Goal: Task Accomplishment & Management: Complete application form

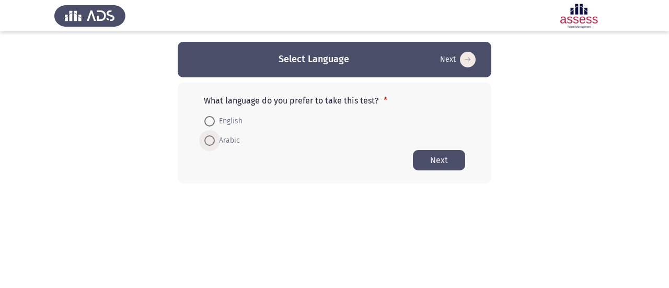
click at [208, 142] on span at bounding box center [209, 140] width 10 height 10
click at [208, 142] on input "Arabic" at bounding box center [209, 140] width 10 height 10
radio input "true"
click at [423, 164] on button "Next" at bounding box center [439, 160] width 52 height 20
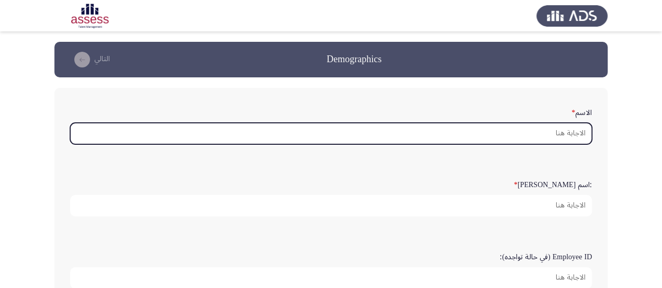
click at [461, 134] on input "الاسم *" at bounding box center [330, 133] width 521 height 21
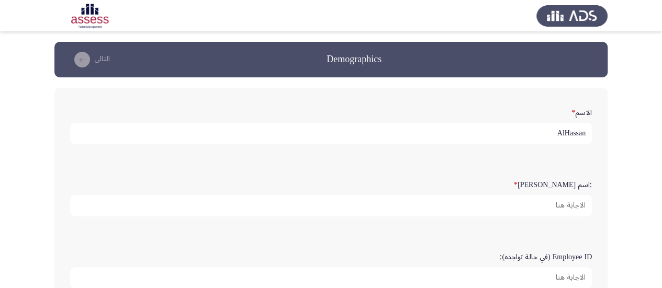
type input "AlHassan"
type input "AlMihdhar"
click at [546, 278] on input "Employee ID (في حالة تواجده):" at bounding box center [330, 277] width 521 height 21
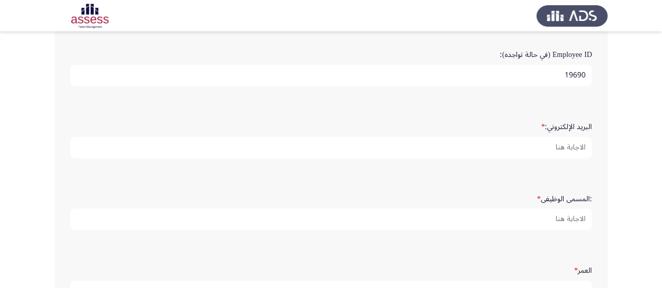
scroll to position [208, 0]
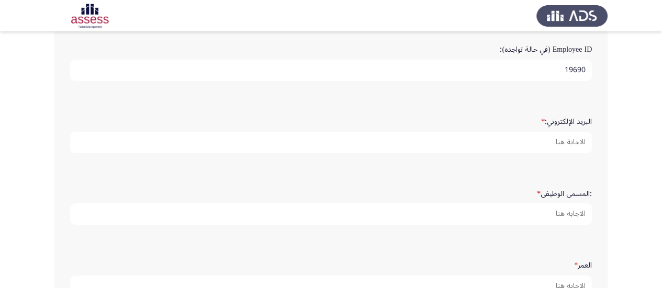
type input "19690"
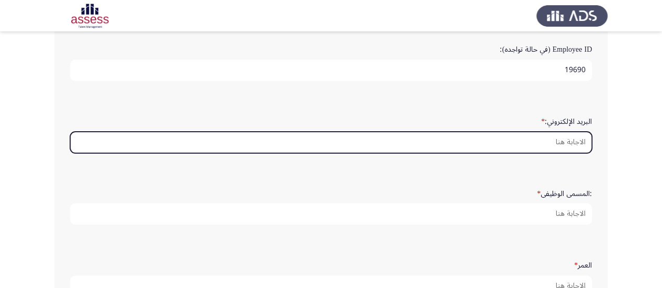
click at [554, 138] on input "البريد الإلكتروني: *" at bounding box center [330, 142] width 521 height 21
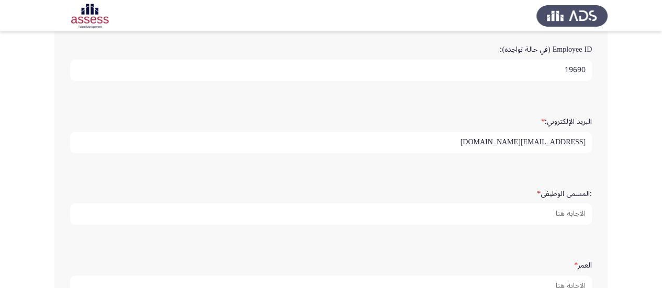
type input "[EMAIL_ADDRESS][DOMAIN_NAME]"
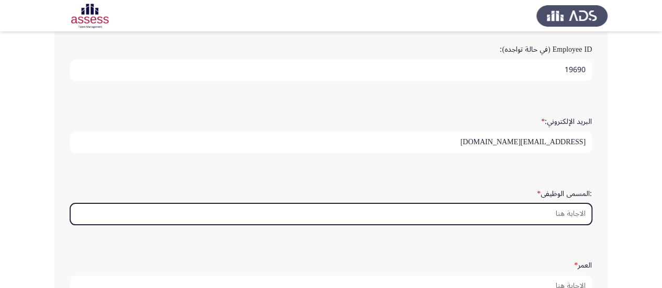
click at [555, 216] on input ":المسمى الوظيفى *" at bounding box center [330, 213] width 521 height 21
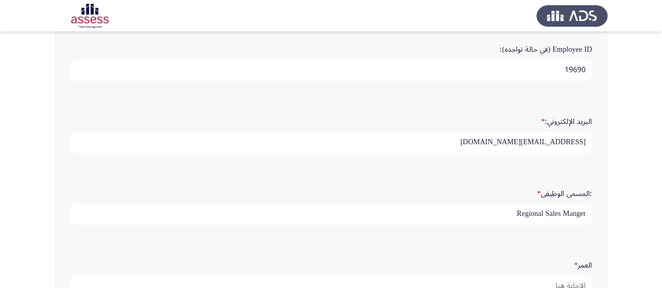
scroll to position [3, 0]
type input "Regional Sales Manger"
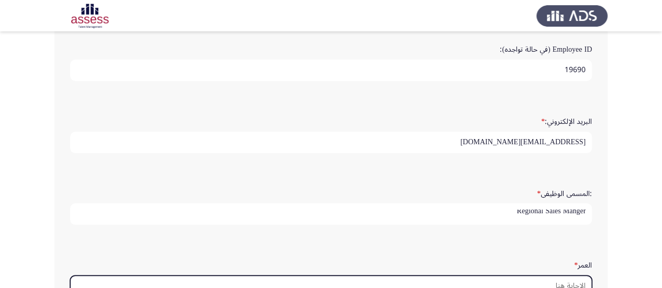
scroll to position [0, 0]
click at [559, 284] on input "العمر *" at bounding box center [330, 286] width 521 height 21
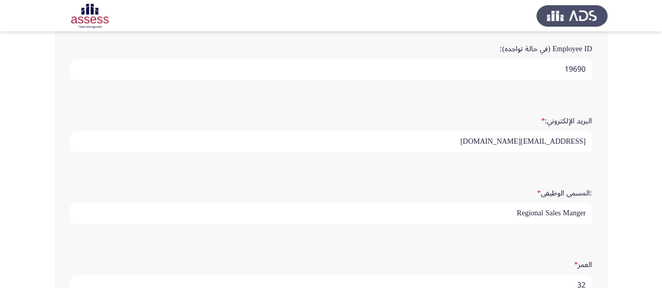
type input "32"
click at [661, 215] on app-assessment-container "Demographics التالي الاسم * AlHassan :اسم العائلة * AlMihdhar Employee ID (في ح…" at bounding box center [331, 114] width 662 height 561
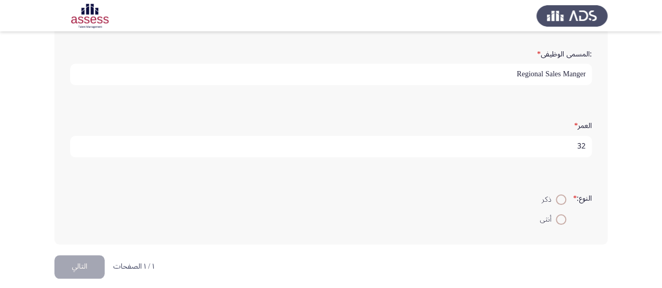
scroll to position [354, 0]
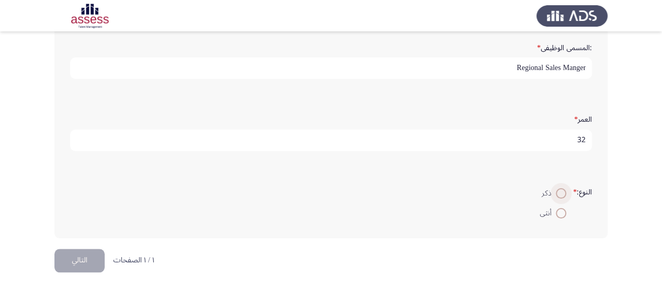
click at [562, 193] on span at bounding box center [560, 193] width 10 height 10
click at [562, 193] on input "ذكر" at bounding box center [560, 193] width 10 height 10
radio input "true"
click at [78, 263] on button "التالي" at bounding box center [79, 261] width 50 height 24
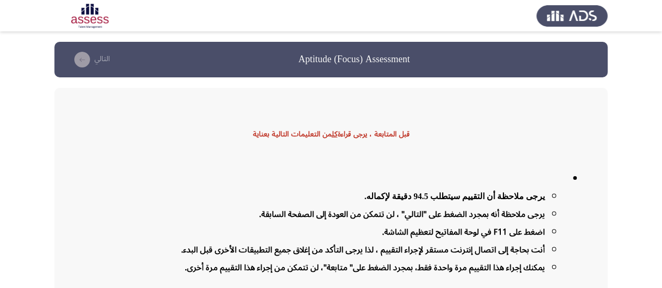
scroll to position [106, 0]
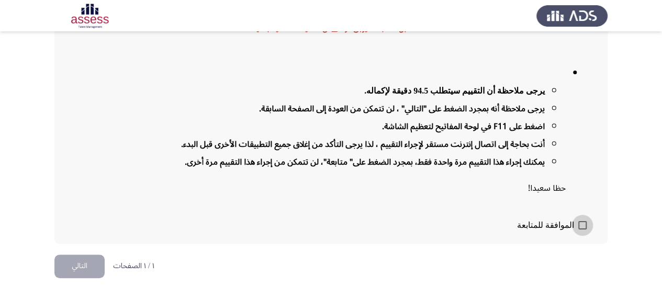
click at [580, 223] on span at bounding box center [582, 225] width 8 height 8
click at [582, 230] on input "الموافقة للمتابعة" at bounding box center [582, 230] width 1 height 1
checkbox input "true"
click at [70, 265] on button "التالي" at bounding box center [79, 267] width 50 height 24
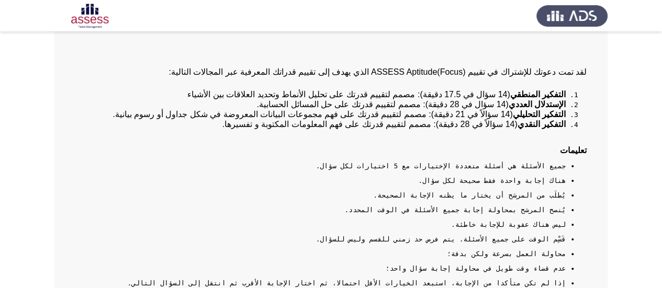
scroll to position [236, 0]
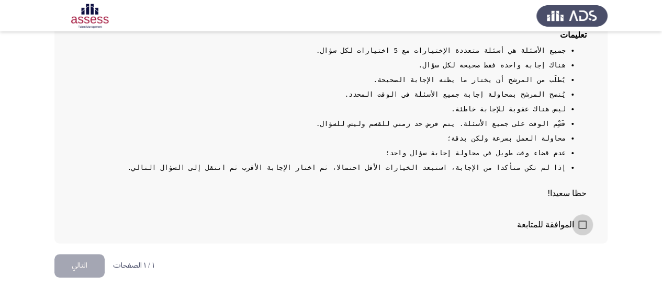
click at [583, 223] on span at bounding box center [582, 225] width 8 height 8
click at [582, 229] on input "الموافقة للمتابعة" at bounding box center [582, 229] width 1 height 1
checkbox input "true"
click at [87, 254] on button "التالي" at bounding box center [79, 266] width 50 height 24
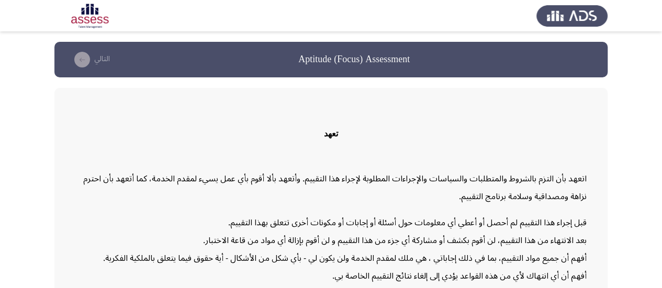
scroll to position [106, 0]
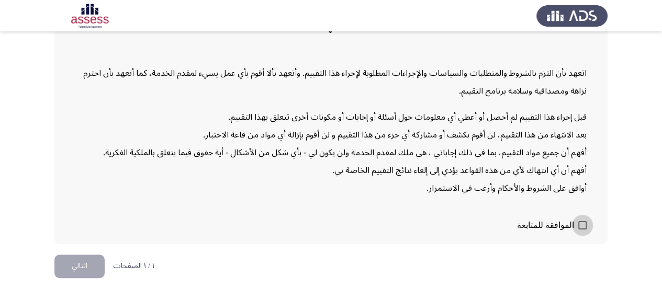
click at [584, 219] on label "الموافقة للمتابعة" at bounding box center [552, 225] width 70 height 13
click at [582, 230] on input "الموافقة للمتابعة" at bounding box center [582, 230] width 1 height 1
checkbox input "true"
click at [73, 267] on button "التالي" at bounding box center [79, 267] width 50 height 24
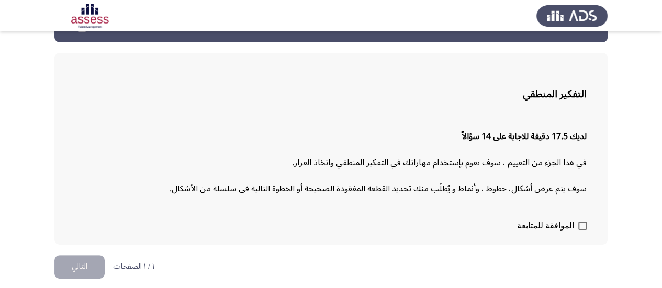
scroll to position [36, 0]
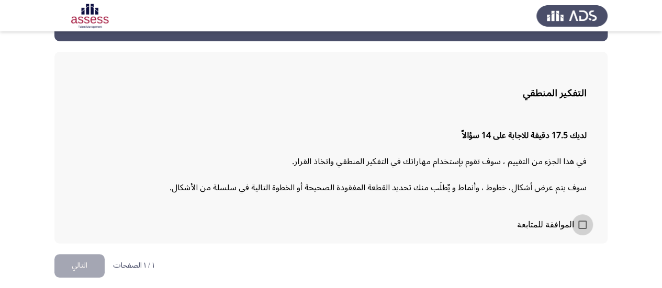
click at [580, 225] on span at bounding box center [582, 225] width 8 height 8
click at [582, 229] on input "الموافقة للمتابعة" at bounding box center [582, 229] width 1 height 1
checkbox input "true"
click at [81, 260] on button "التالي" at bounding box center [79, 266] width 50 height 24
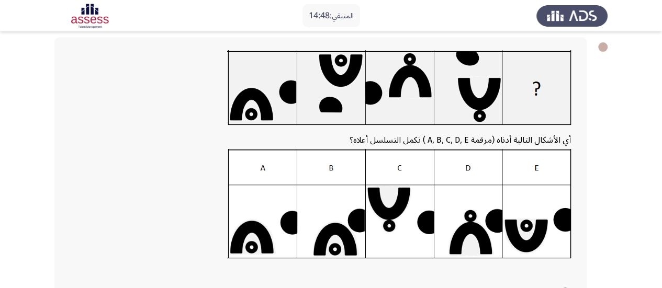
scroll to position [210, 0]
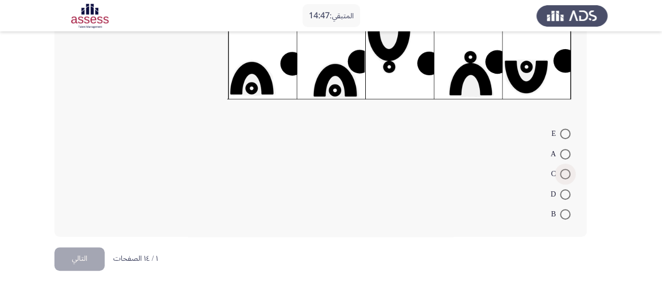
click at [565, 170] on span at bounding box center [565, 174] width 10 height 10
click at [565, 170] on input "C" at bounding box center [565, 174] width 10 height 10
radio input "true"
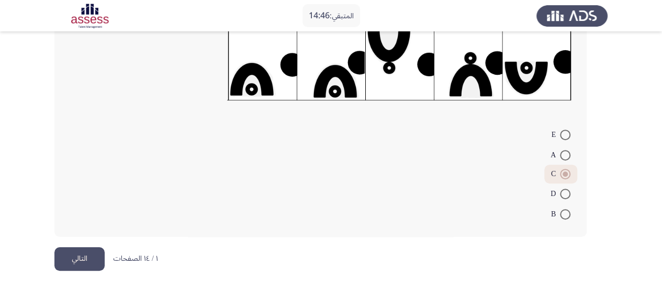
click at [78, 251] on button "التالي" at bounding box center [79, 259] width 50 height 24
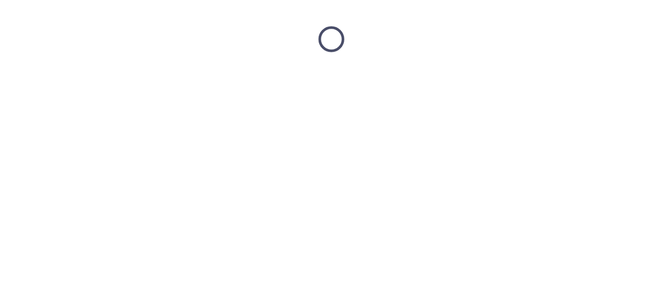
scroll to position [0, 0]
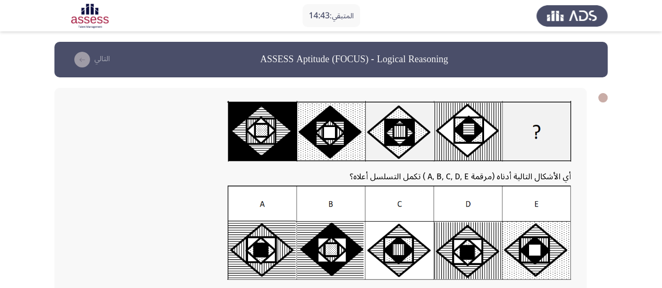
click at [658, 173] on app-assessment-container "المتبقي: 14:43 ASSESS Aptitude (FOCUS) - Logical Reasoning التالي أي الأشكال ال…" at bounding box center [331, 244] width 662 height 404
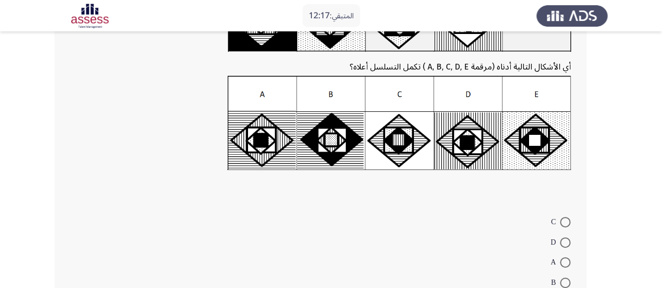
scroll to position [112, 0]
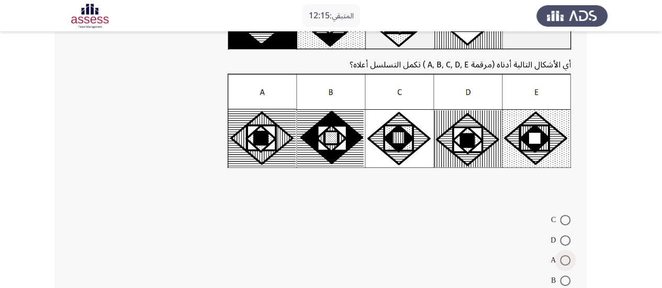
click at [566, 255] on span at bounding box center [565, 260] width 10 height 10
click at [566, 255] on input "A" at bounding box center [565, 260] width 10 height 10
radio input "true"
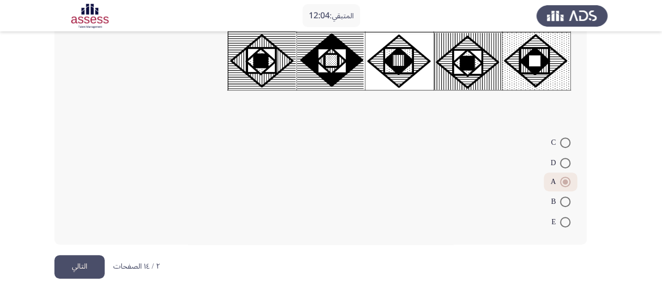
scroll to position [194, 0]
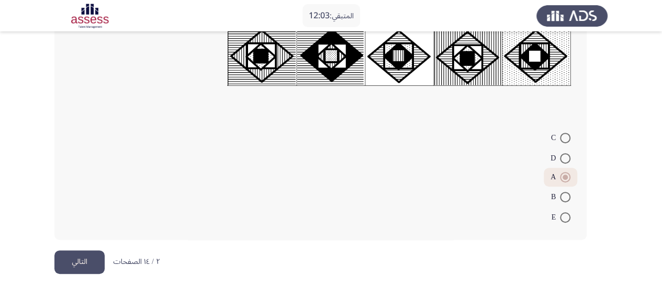
click at [77, 260] on button "التالي" at bounding box center [79, 263] width 50 height 24
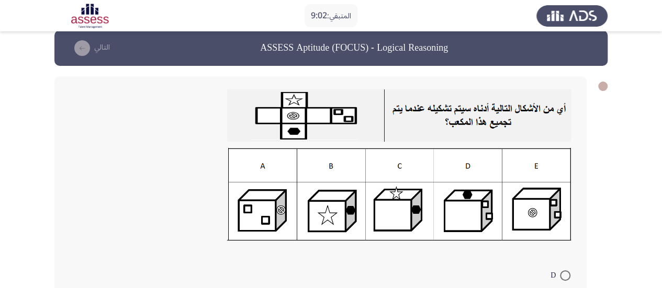
scroll to position [153, 0]
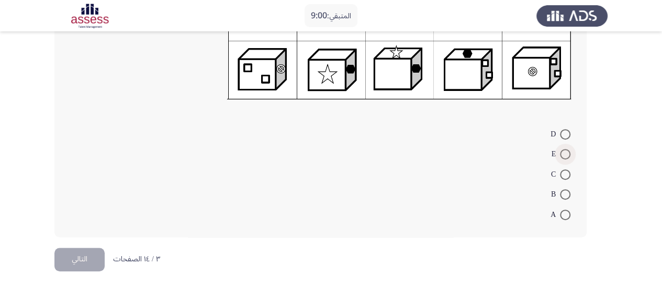
click at [562, 150] on span at bounding box center [565, 154] width 10 height 10
click at [562, 150] on input "E" at bounding box center [565, 154] width 10 height 10
radio input "true"
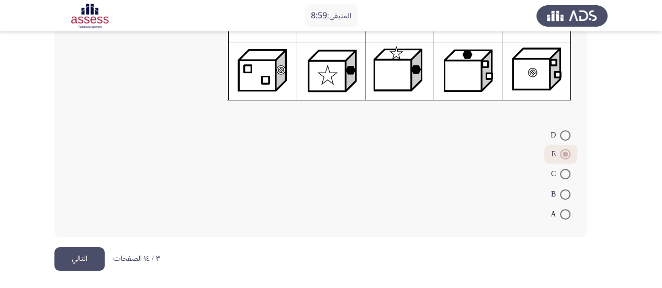
click at [87, 250] on button "التالي" at bounding box center [79, 259] width 50 height 24
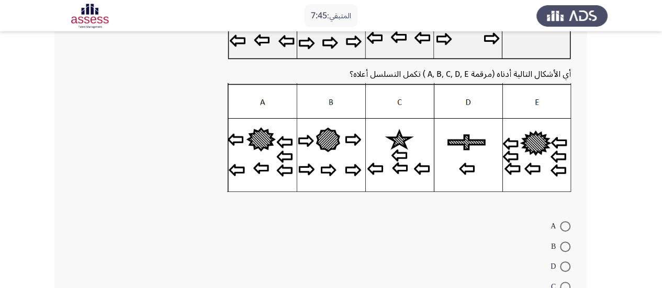
scroll to position [209, 0]
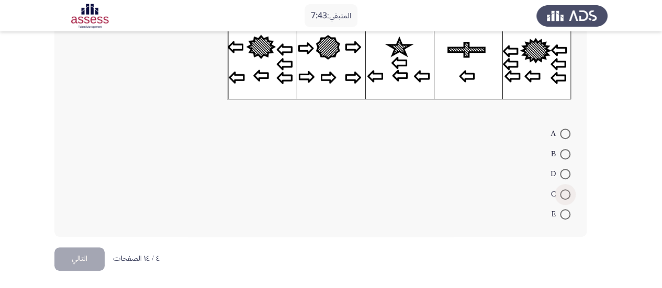
click at [565, 191] on span at bounding box center [565, 194] width 10 height 10
click at [565, 191] on input "C" at bounding box center [565, 194] width 10 height 10
radio input "true"
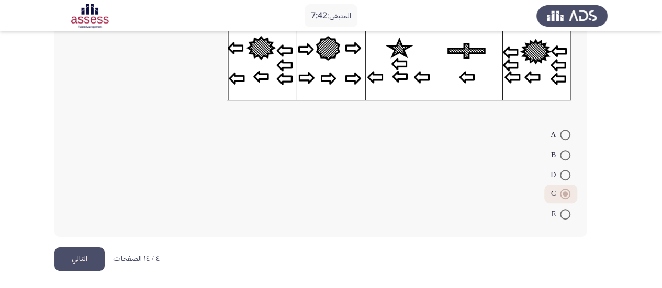
click at [79, 261] on button "التالي" at bounding box center [79, 259] width 50 height 24
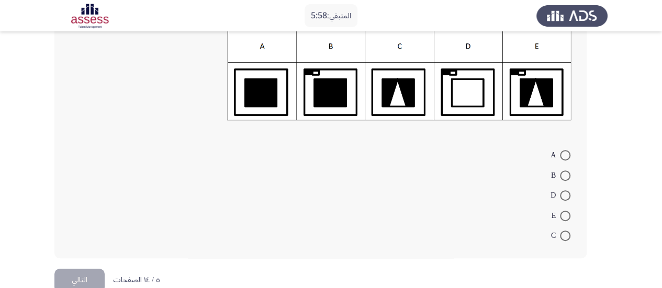
scroll to position [158, 0]
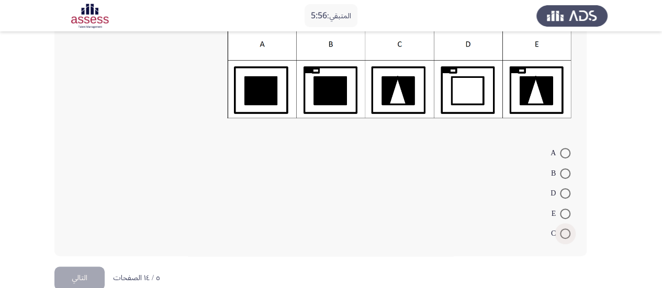
click at [566, 229] on span at bounding box center [565, 234] width 10 height 10
click at [566, 229] on input "C" at bounding box center [565, 234] width 10 height 10
radio input "true"
click at [84, 268] on button "التالي" at bounding box center [79, 278] width 50 height 24
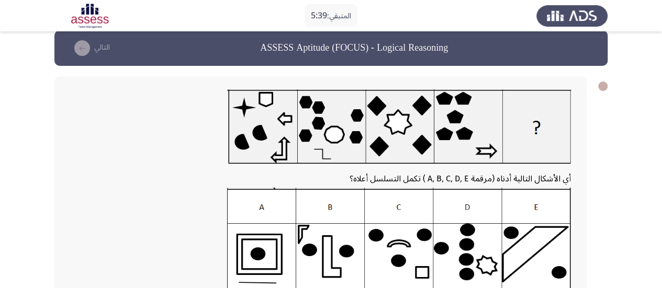
scroll to position [6, 0]
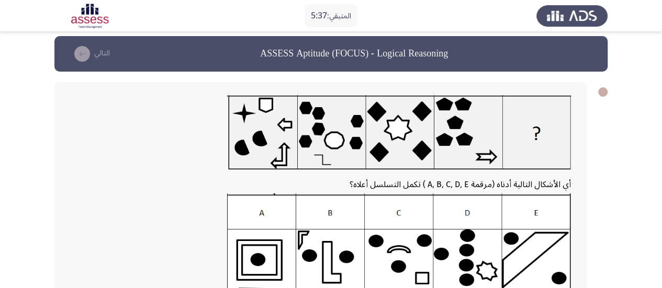
click at [598, 93] on div at bounding box center [602, 91] width 9 height 9
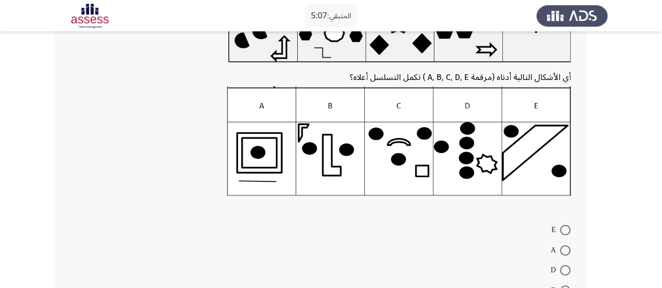
scroll to position [209, 0]
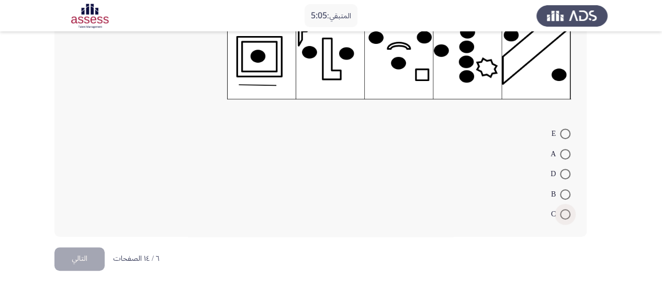
click at [563, 208] on label "C" at bounding box center [560, 214] width 19 height 13
click at [563, 209] on input "C" at bounding box center [565, 214] width 10 height 10
radio input "true"
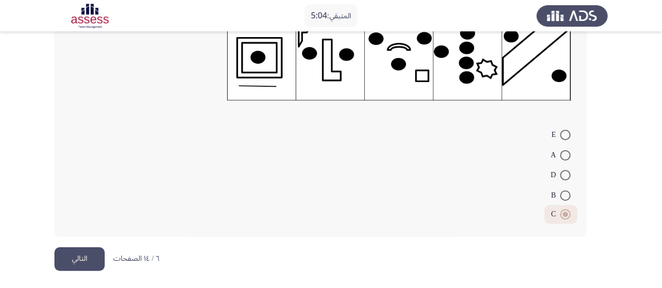
click at [85, 257] on button "التالي" at bounding box center [79, 259] width 50 height 24
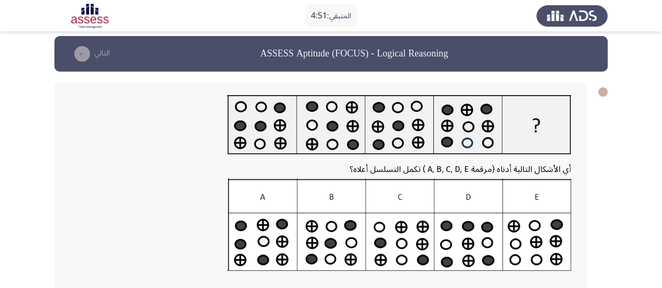
scroll to position [7, 0]
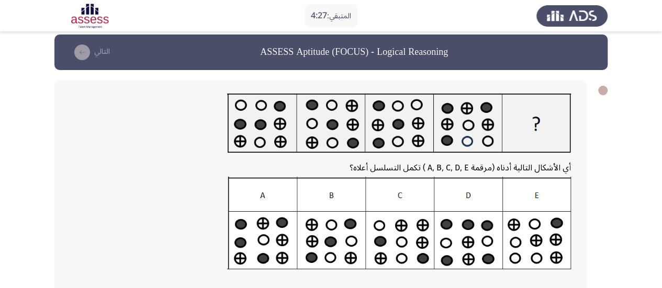
click at [191, 199] on div at bounding box center [320, 226] width 500 height 99
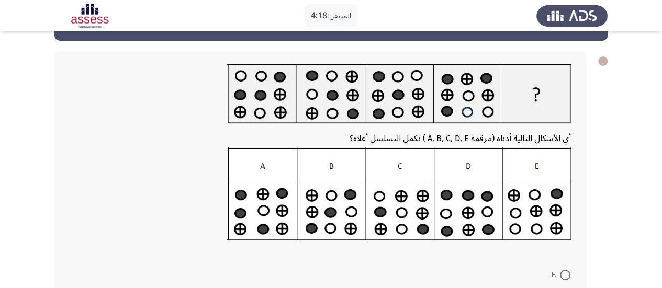
scroll to position [99, 0]
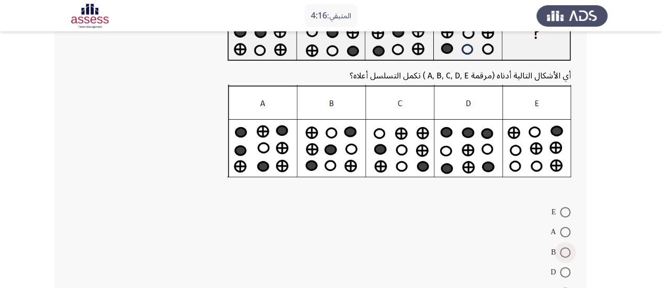
click at [562, 251] on span at bounding box center [565, 252] width 10 height 10
click at [562, 251] on input "B" at bounding box center [565, 252] width 10 height 10
radio input "true"
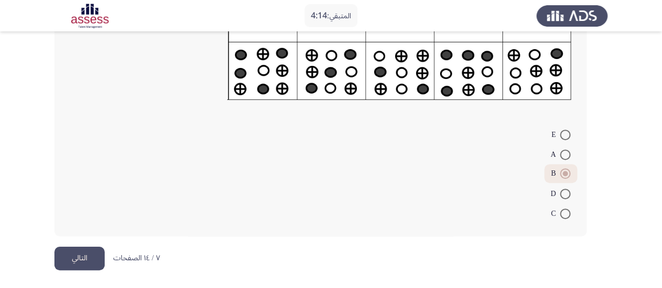
click at [79, 252] on button "التالي" at bounding box center [79, 259] width 50 height 24
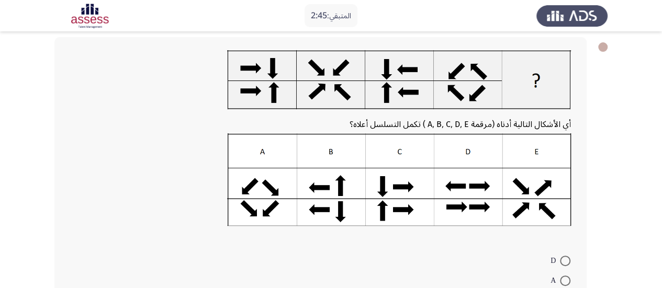
scroll to position [142, 0]
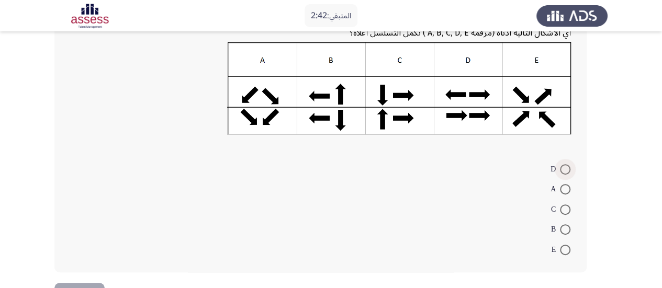
click at [563, 174] on span at bounding box center [565, 169] width 10 height 10
click at [563, 174] on input "D" at bounding box center [565, 169] width 10 height 10
radio input "true"
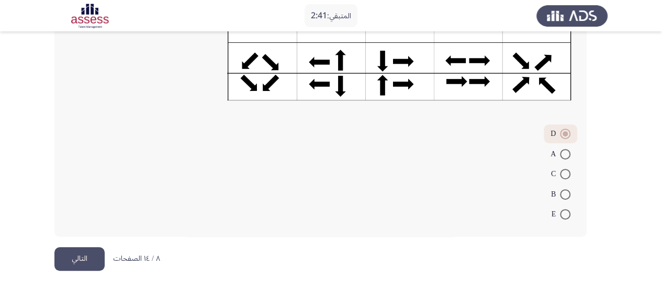
click at [90, 255] on button "التالي" at bounding box center [79, 259] width 50 height 24
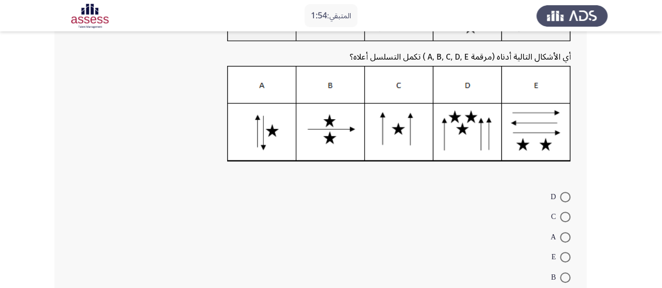
scroll to position [120, 0]
click at [562, 199] on span at bounding box center [565, 196] width 10 height 10
click at [562, 199] on input "D" at bounding box center [565, 196] width 10 height 10
radio input "true"
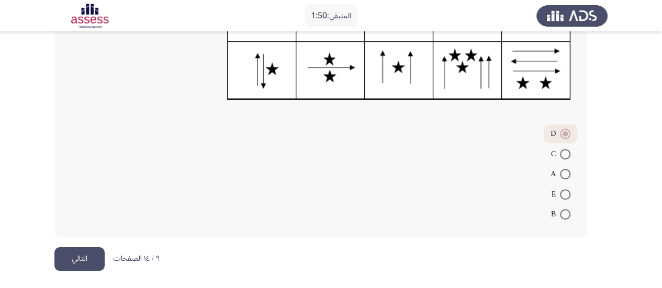
click at [72, 266] on button "التالي" at bounding box center [79, 259] width 50 height 24
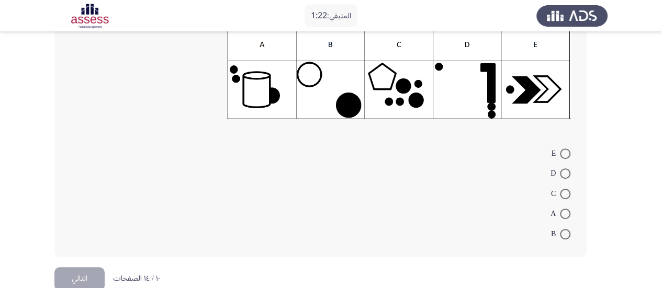
scroll to position [177, 0]
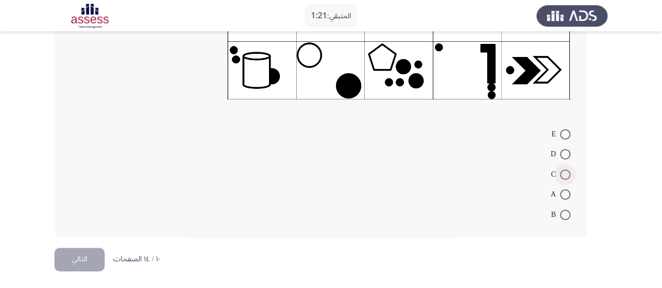
click at [555, 170] on span "C" at bounding box center [555, 174] width 9 height 13
click at [560, 170] on input "C" at bounding box center [565, 174] width 10 height 10
radio input "true"
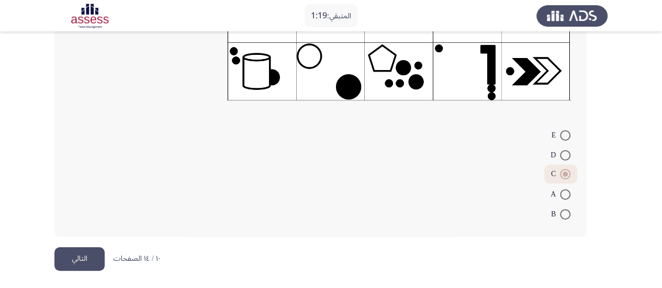
click at [80, 255] on button "التالي" at bounding box center [79, 259] width 50 height 24
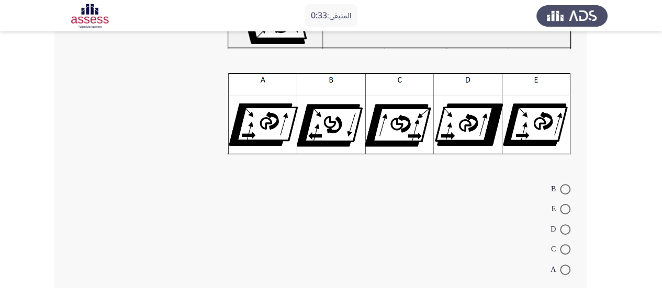
scroll to position [107, 0]
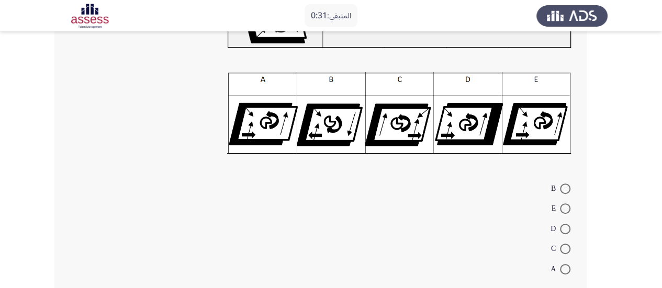
click at [563, 272] on mat-radio-button "A" at bounding box center [559, 268] width 33 height 20
click at [563, 272] on span at bounding box center [565, 269] width 10 height 10
click at [563, 272] on input "A" at bounding box center [565, 269] width 10 height 10
radio input "true"
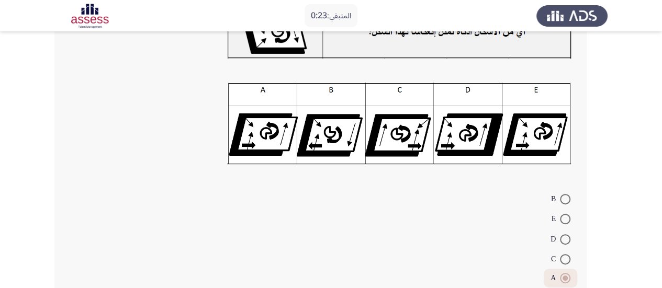
scroll to position [160, 0]
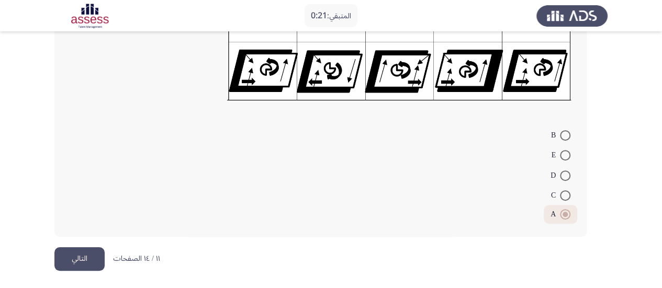
click at [64, 261] on button "التالي" at bounding box center [79, 259] width 50 height 24
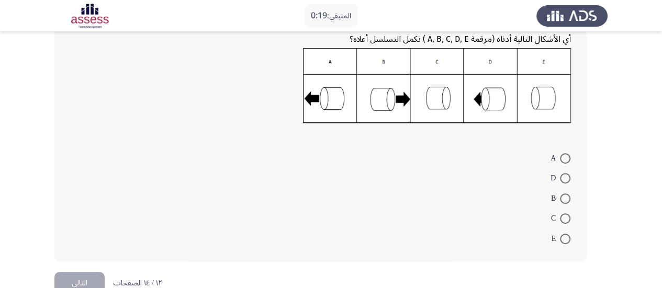
scroll to position [128, 0]
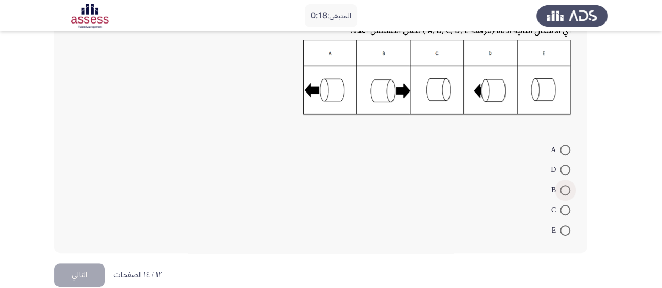
click at [563, 191] on span at bounding box center [565, 190] width 10 height 10
click at [563, 191] on input "B" at bounding box center [565, 190] width 10 height 10
radio input "true"
click at [70, 277] on button "التالي" at bounding box center [79, 274] width 50 height 24
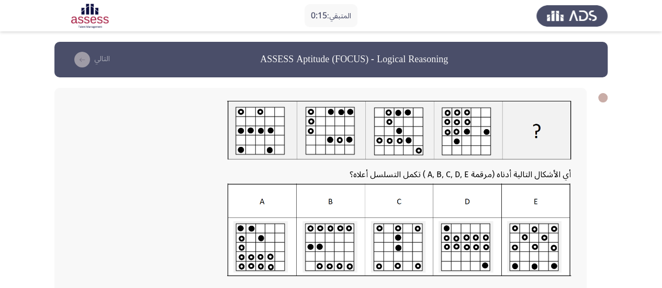
scroll to position [167, 0]
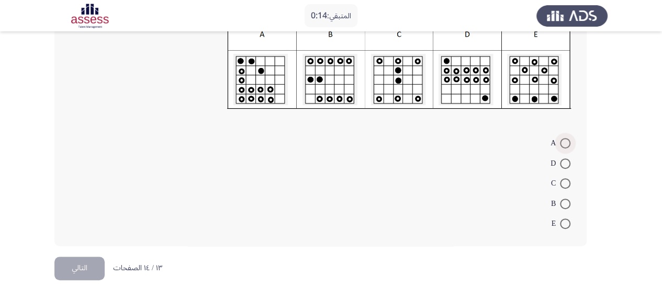
click at [565, 146] on span at bounding box center [565, 143] width 10 height 10
click at [565, 146] on input "A" at bounding box center [565, 143] width 10 height 10
radio input "true"
click at [89, 267] on button "التالي" at bounding box center [79, 268] width 50 height 24
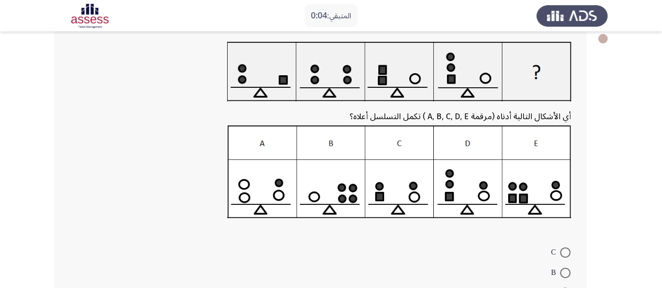
scroll to position [178, 0]
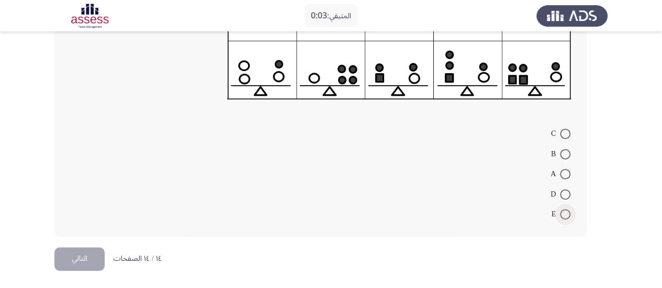
click at [562, 214] on span at bounding box center [565, 214] width 10 height 10
click at [562, 214] on input "E" at bounding box center [565, 214] width 10 height 10
radio input "true"
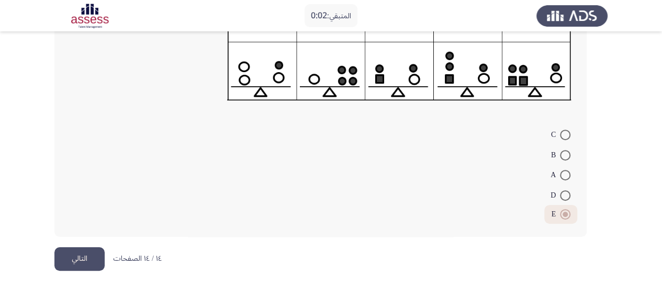
click at [74, 251] on button "التالي" at bounding box center [79, 259] width 50 height 24
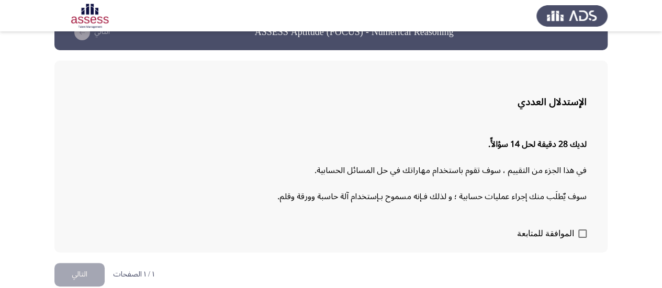
scroll to position [36, 0]
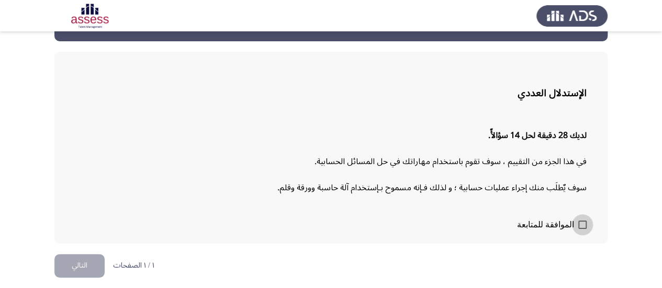
click at [584, 227] on span at bounding box center [582, 225] width 8 height 8
click at [582, 229] on input "الموافقة للمتابعة" at bounding box center [582, 229] width 1 height 1
checkbox input "true"
click at [117, 193] on p "سوف يٌطلَب منك إجراء عمليات حسابية ؛ و لذلك فـإنه مسموح بـإستخدام آلة حاسبة وور…" at bounding box center [330, 188] width 511 height 18
click at [93, 264] on button "التالي" at bounding box center [79, 266] width 50 height 24
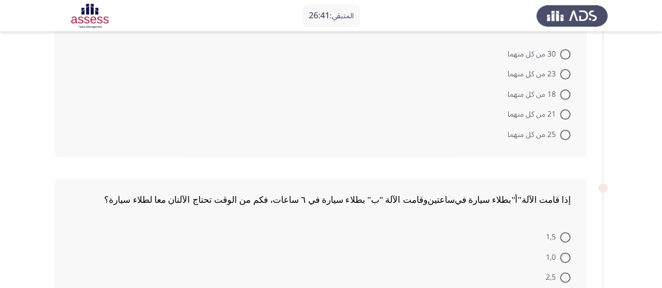
scroll to position [0, 0]
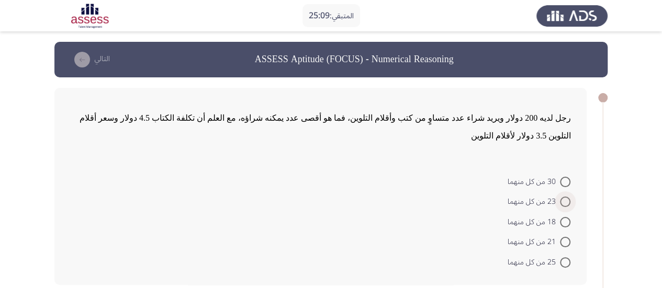
click at [564, 197] on span at bounding box center [565, 202] width 10 height 10
click at [564, 197] on input "23 من كل منهما" at bounding box center [565, 202] width 10 height 10
radio input "true"
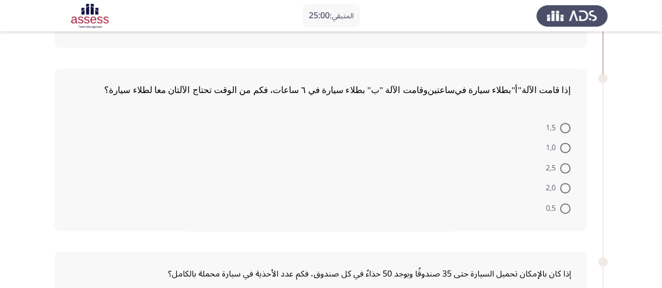
scroll to position [236, 0]
click at [564, 122] on span at bounding box center [565, 127] width 10 height 10
click at [564, 122] on input "1,5" at bounding box center [565, 127] width 10 height 10
radio input "true"
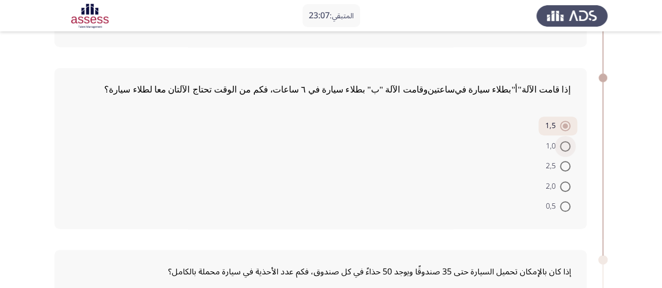
click at [564, 141] on span at bounding box center [565, 146] width 10 height 10
click at [564, 141] on input "1,0" at bounding box center [565, 146] width 10 height 10
radio input "true"
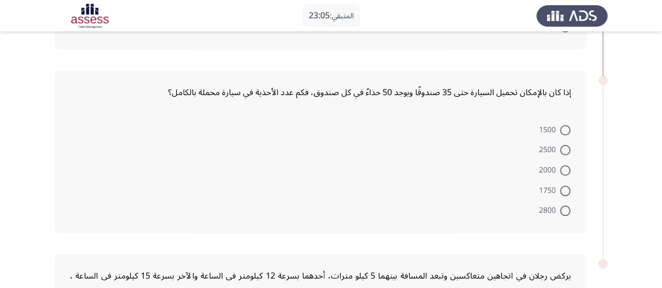
scroll to position [414, 0]
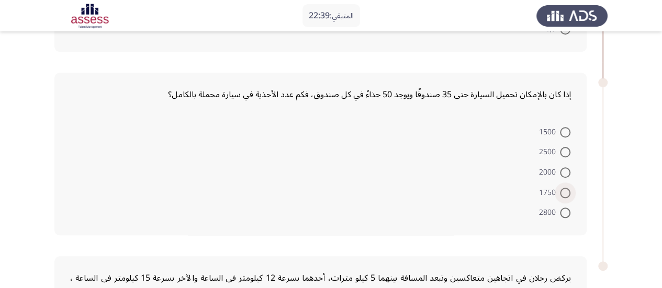
click at [562, 187] on label "1750" at bounding box center [554, 193] width 31 height 13
click at [562, 188] on input "1750" at bounding box center [565, 193] width 10 height 10
radio input "true"
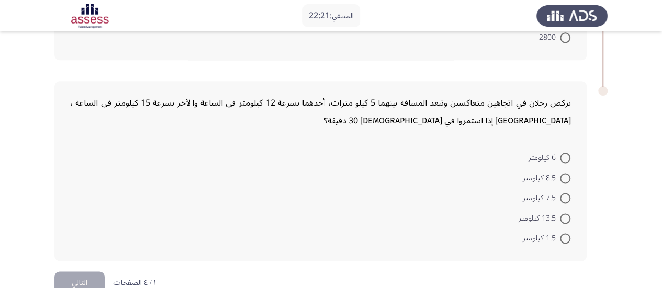
scroll to position [589, 0]
click at [557, 211] on span "13.5 كيلومتر" at bounding box center [538, 217] width 41 height 13
click at [560, 212] on input "13.5 كيلومتر" at bounding box center [565, 217] width 10 height 10
radio input "true"
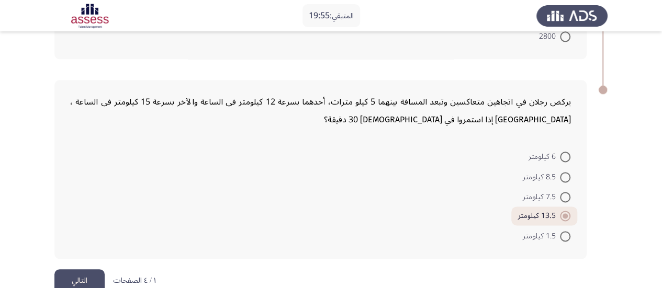
click at [73, 269] on button "التالي" at bounding box center [79, 281] width 50 height 24
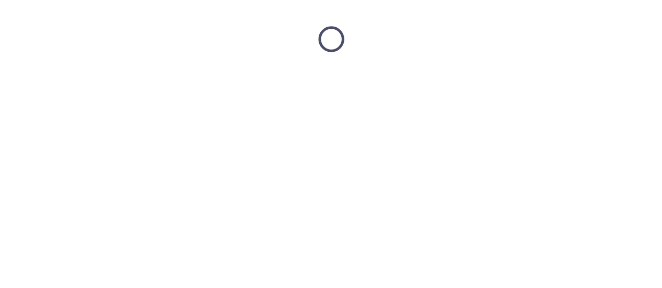
scroll to position [0, 0]
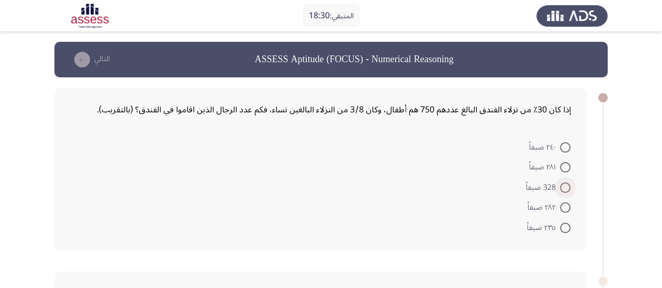
click at [567, 183] on span at bounding box center [565, 188] width 10 height 10
click at [567, 183] on input "328 ضيفاً" at bounding box center [565, 188] width 10 height 10
radio input "true"
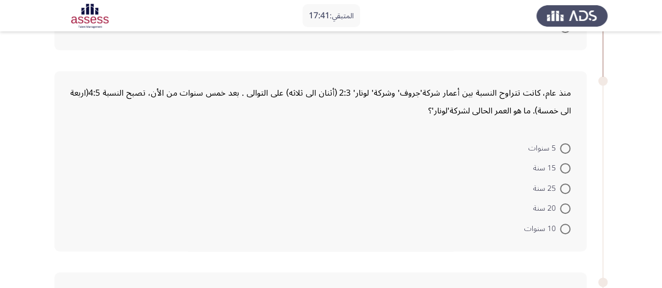
scroll to position [209, 0]
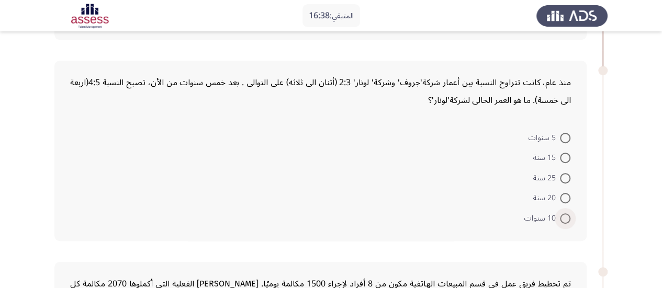
click at [562, 220] on span at bounding box center [565, 218] width 10 height 10
click at [562, 220] on input "10 سنوات" at bounding box center [565, 218] width 10 height 10
radio input "true"
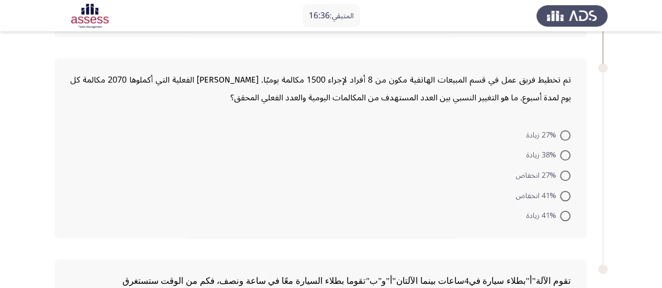
scroll to position [412, 0]
click at [568, 155] on span at bounding box center [565, 155] width 10 height 10
click at [568, 155] on input "38% زيادة" at bounding box center [565, 155] width 10 height 10
radio input "true"
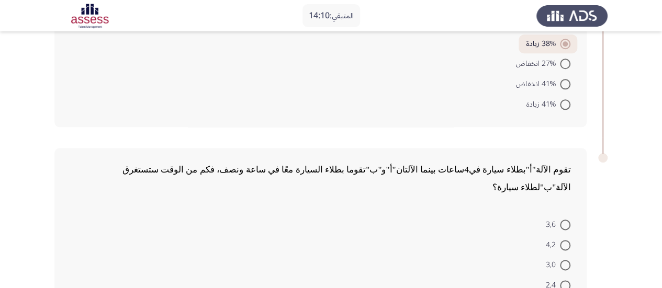
scroll to position [593, 0]
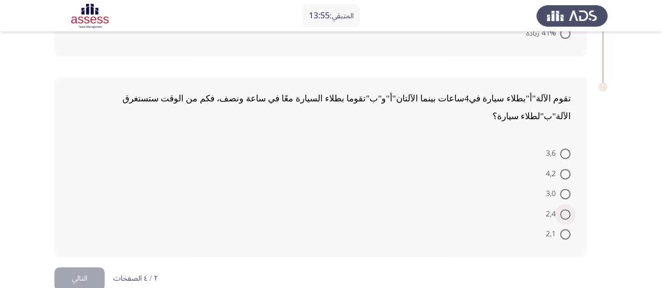
click at [563, 209] on span at bounding box center [565, 214] width 10 height 10
click at [563, 209] on input "2,4" at bounding box center [565, 214] width 10 height 10
radio input "true"
click at [84, 267] on button "التالي" at bounding box center [79, 279] width 50 height 24
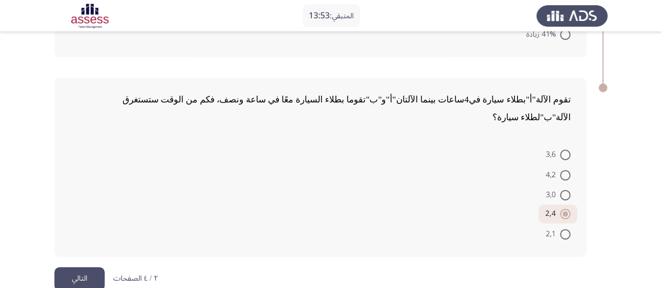
scroll to position [0, 0]
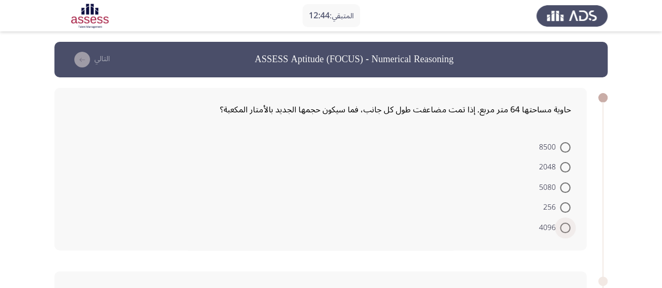
click at [565, 229] on span at bounding box center [565, 228] width 10 height 10
click at [565, 229] on input "4096" at bounding box center [565, 228] width 10 height 10
radio input "true"
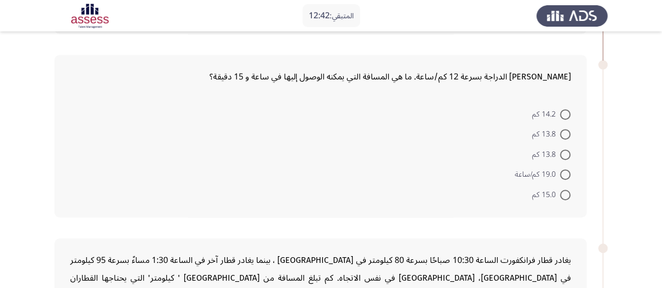
scroll to position [214, 0]
click at [568, 192] on span at bounding box center [565, 195] width 10 height 10
click at [568, 192] on input "15.0 كم" at bounding box center [565, 195] width 10 height 10
radio input "true"
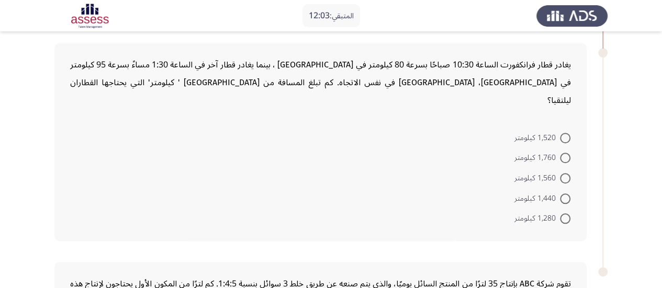
scroll to position [410, 0]
click at [563, 132] on span at bounding box center [565, 137] width 10 height 10
click at [563, 132] on input "1,520 كيلومتر" at bounding box center [565, 137] width 10 height 10
radio input "true"
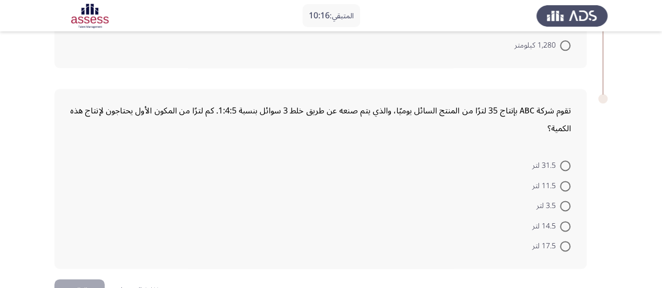
scroll to position [593, 0]
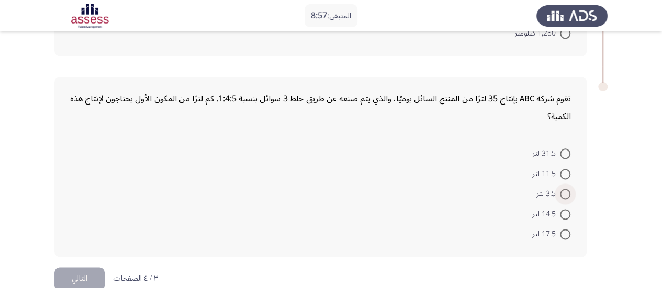
click at [567, 189] on span at bounding box center [565, 194] width 10 height 10
click at [567, 189] on input "3.5 لتر" at bounding box center [565, 194] width 10 height 10
radio input "true"
click at [77, 267] on button "التالي" at bounding box center [79, 279] width 50 height 24
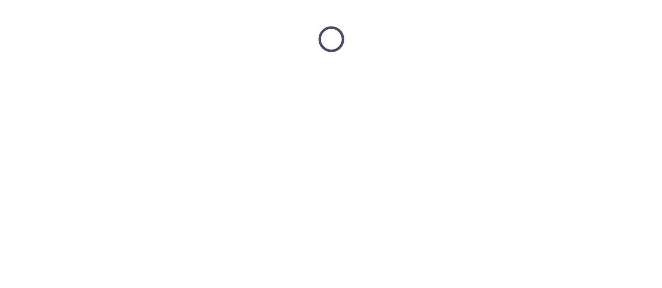
scroll to position [0, 0]
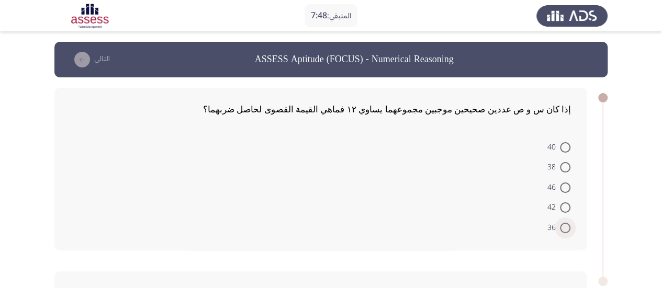
click at [563, 230] on span at bounding box center [565, 228] width 10 height 10
click at [563, 230] on input "36" at bounding box center [565, 228] width 10 height 10
radio input "true"
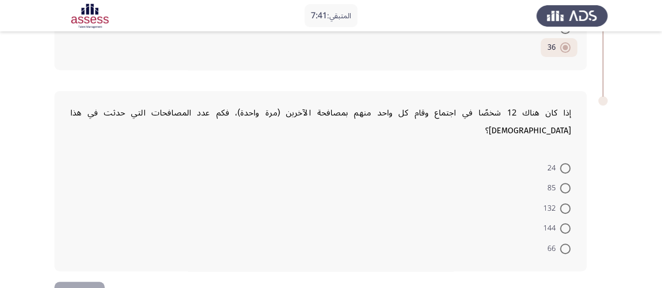
scroll to position [179, 0]
click at [572, 238] on mat-radio-button "66" at bounding box center [558, 248] width 37 height 20
click at [562, 244] on span at bounding box center [565, 249] width 10 height 10
click at [562, 244] on input "66" at bounding box center [565, 249] width 10 height 10
radio input "true"
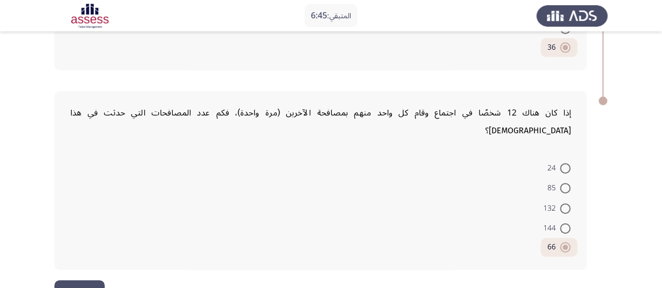
scroll to position [193, 0]
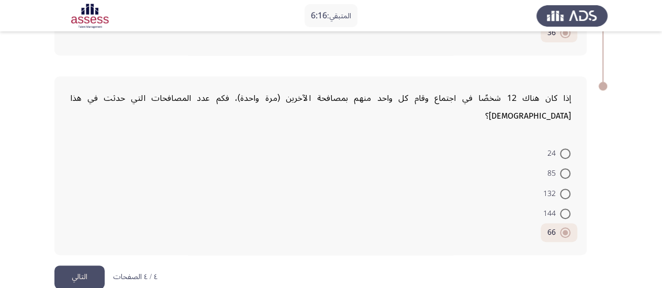
click at [93, 266] on button "التالي" at bounding box center [79, 278] width 50 height 24
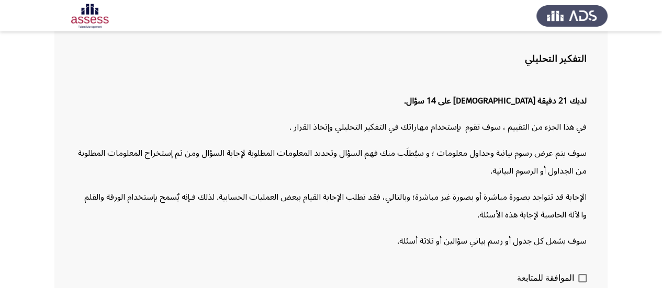
scroll to position [124, 0]
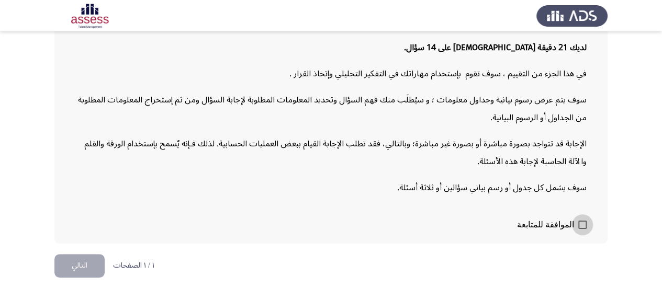
click at [568, 225] on span "الموافقة للمتابعة" at bounding box center [545, 225] width 57 height 13
click at [582, 229] on input "الموافقة للمتابعة" at bounding box center [582, 229] width 1 height 1
checkbox input "true"
click at [91, 260] on button "التالي" at bounding box center [79, 266] width 50 height 24
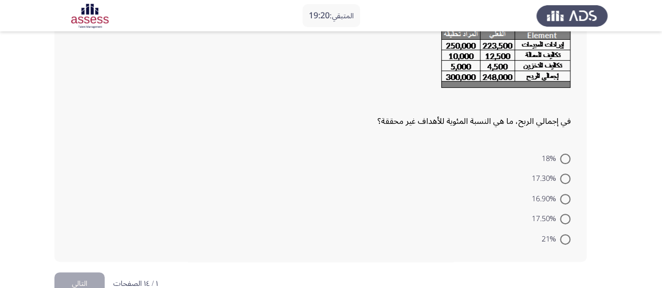
scroll to position [82, 0]
click at [566, 184] on span at bounding box center [565, 179] width 10 height 10
click at [566, 184] on input "17.30%" at bounding box center [565, 179] width 10 height 10
radio input "true"
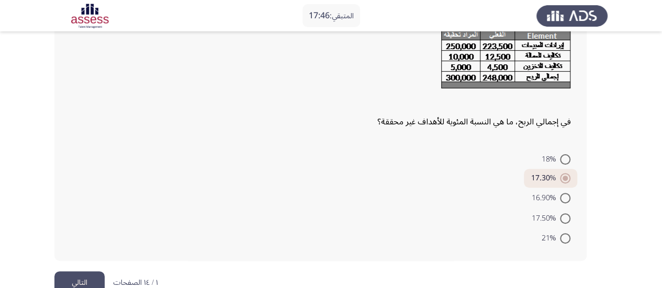
scroll to position [106, 0]
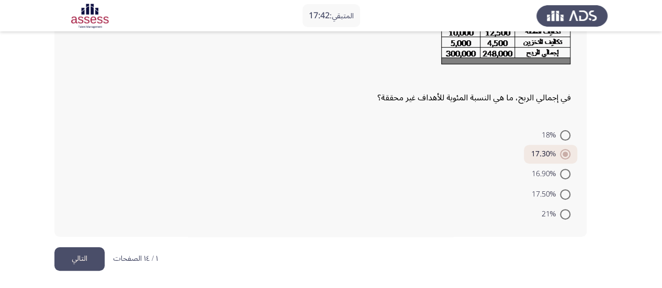
click at [74, 252] on button "التالي" at bounding box center [79, 259] width 50 height 24
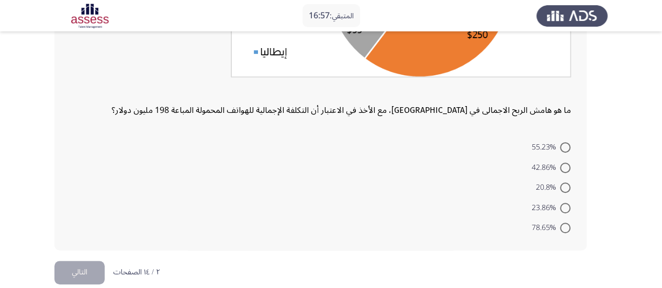
scroll to position [229, 0]
click at [567, 188] on span at bounding box center [565, 187] width 10 height 10
click at [567, 188] on input "20.8%" at bounding box center [565, 187] width 10 height 10
radio input "true"
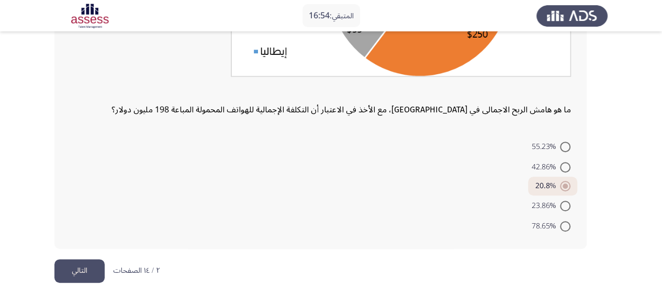
click at [85, 263] on button "التالي" at bounding box center [79, 271] width 50 height 24
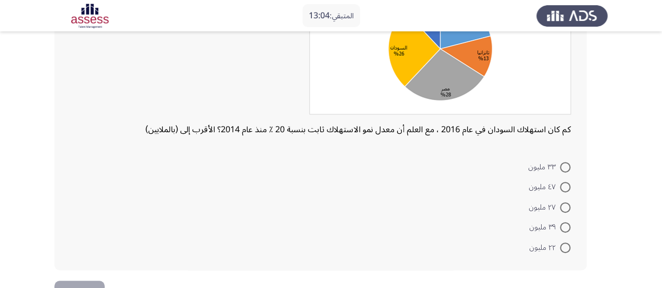
scroll to position [131, 0]
click at [566, 187] on span at bounding box center [565, 186] width 10 height 10
click at [566, 187] on input "٤٧ مليون" at bounding box center [565, 186] width 10 height 10
radio input "true"
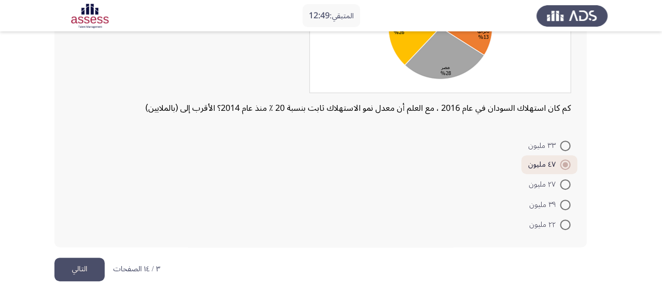
scroll to position [153, 0]
click at [92, 269] on button "التالي" at bounding box center [79, 269] width 50 height 24
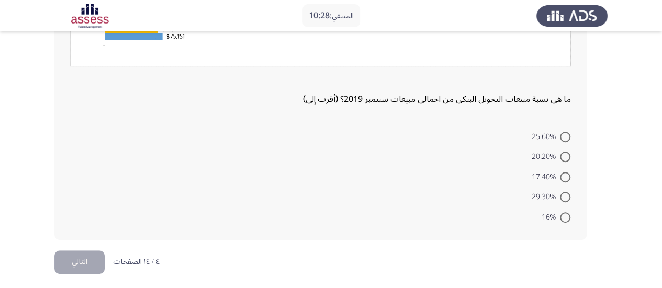
scroll to position [220, 0]
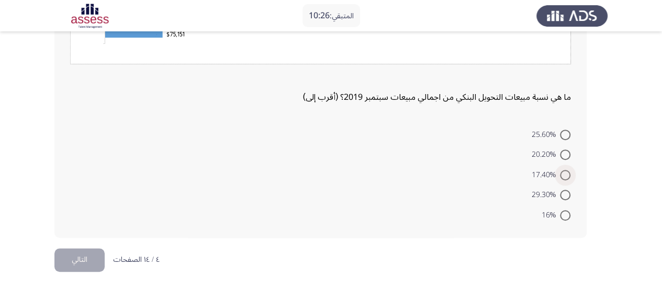
click at [563, 173] on span at bounding box center [565, 175] width 10 height 10
click at [563, 173] on input "17.40%" at bounding box center [565, 175] width 10 height 10
radio input "true"
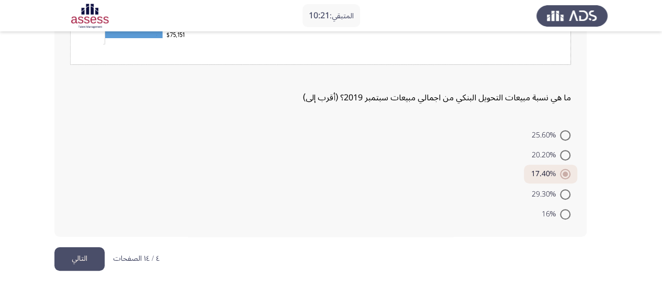
click at [69, 257] on button "التالي" at bounding box center [79, 259] width 50 height 24
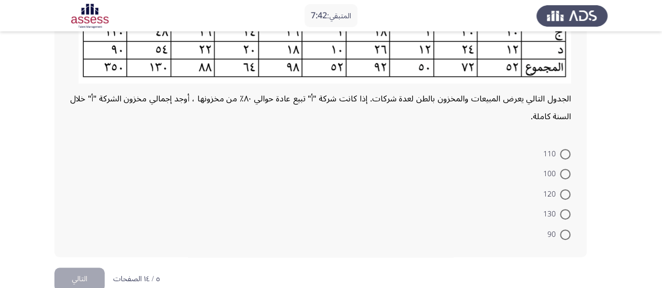
scroll to position [154, 0]
click at [571, 150] on mat-radio-button "110" at bounding box center [556, 153] width 41 height 20
click at [565, 153] on span at bounding box center [565, 154] width 10 height 10
click at [565, 153] on input "110" at bounding box center [565, 154] width 10 height 10
radio input "true"
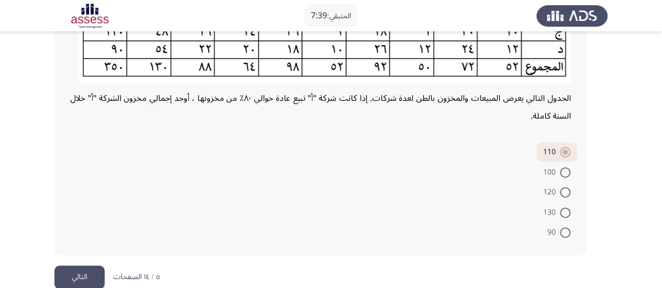
scroll to position [172, 0]
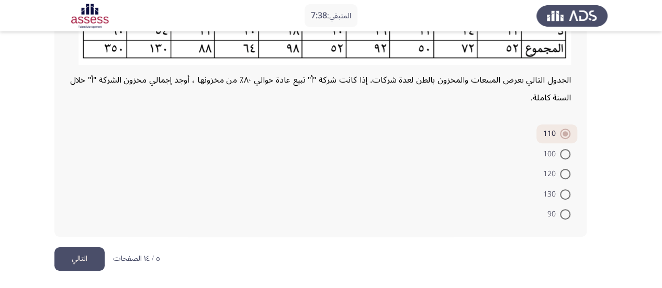
click at [66, 264] on button "التالي" at bounding box center [79, 259] width 50 height 24
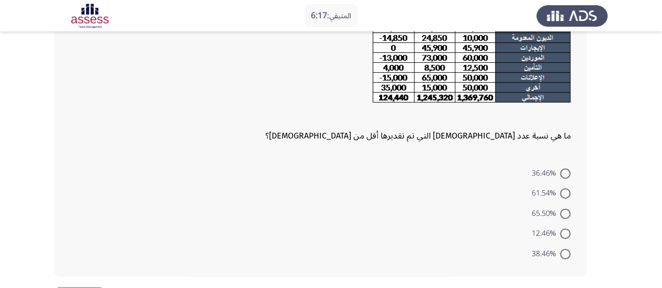
scroll to position [168, 0]
click at [563, 227] on label "12.46%" at bounding box center [550, 233] width 39 height 13
click at [563, 228] on input "12.46%" at bounding box center [565, 233] width 10 height 10
radio input "true"
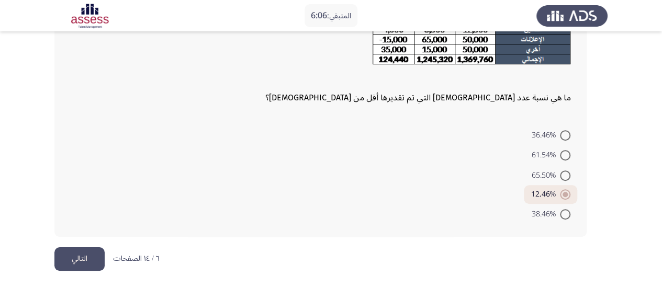
click at [70, 258] on button "التالي" at bounding box center [79, 259] width 50 height 24
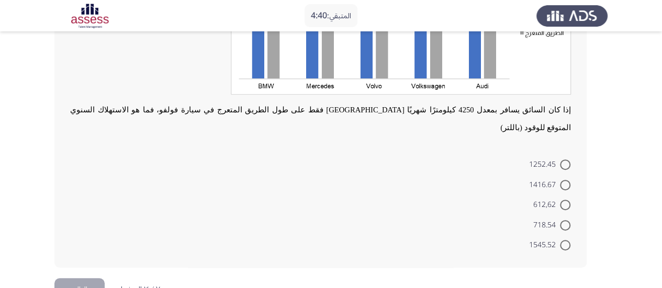
scroll to position [172, 0]
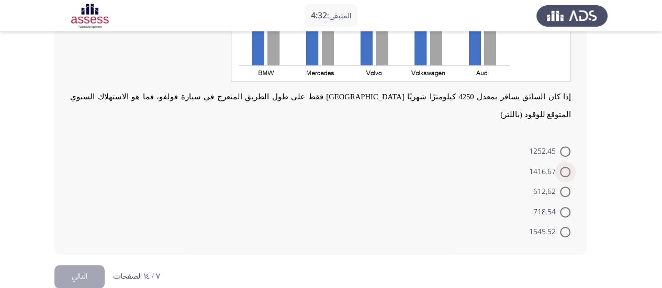
click at [560, 167] on span at bounding box center [565, 172] width 10 height 10
click at [560, 167] on input "1416.67" at bounding box center [565, 172] width 10 height 10
radio input "true"
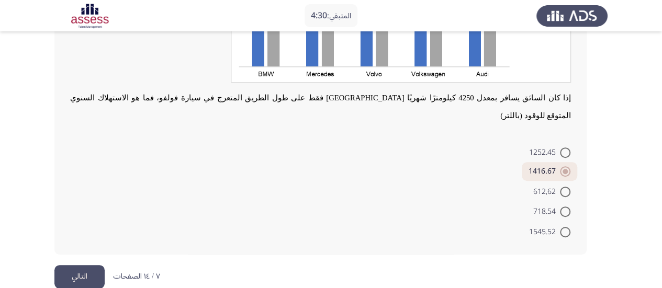
click at [78, 267] on button "التالي" at bounding box center [79, 277] width 50 height 24
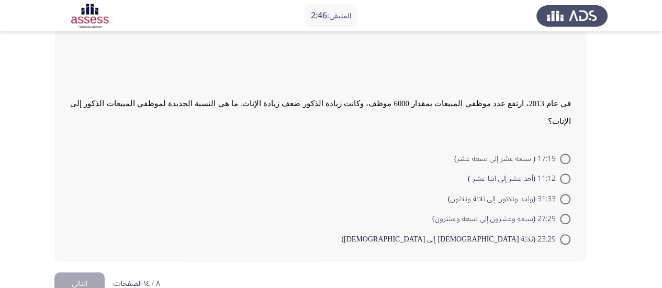
scroll to position [380, 0]
click at [564, 193] on span at bounding box center [565, 198] width 10 height 10
click at [564, 193] on input "31:33 (واحد وثلاثون إلى ثلاثة وثلاثون)" at bounding box center [565, 198] width 10 height 10
radio input "true"
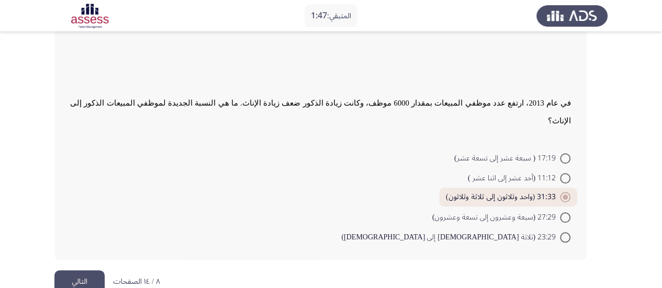
click at [74, 270] on button "التالي" at bounding box center [79, 282] width 50 height 24
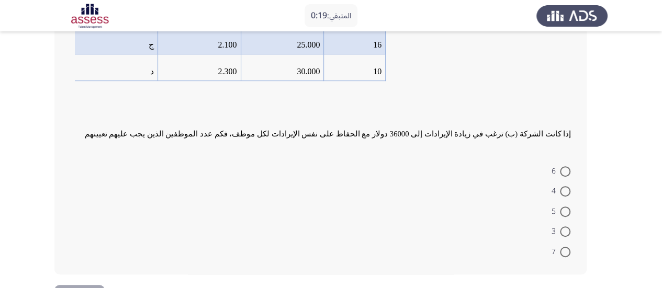
scroll to position [172, 0]
click at [569, 227] on span at bounding box center [565, 231] width 10 height 10
click at [569, 227] on input "3" at bounding box center [565, 231] width 10 height 10
radio input "true"
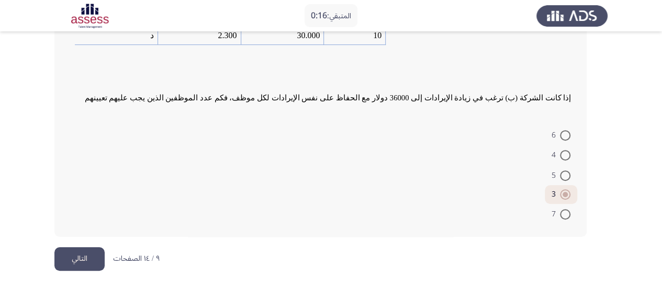
click at [82, 265] on button "التالي" at bounding box center [79, 259] width 50 height 24
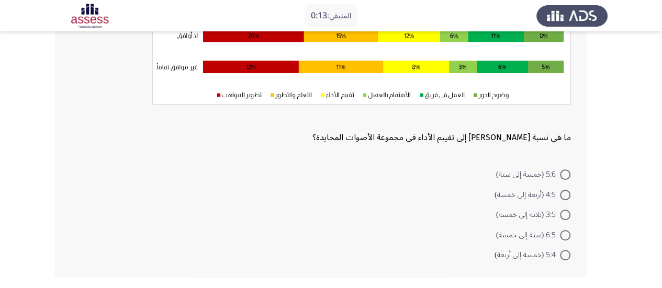
scroll to position [198, 0]
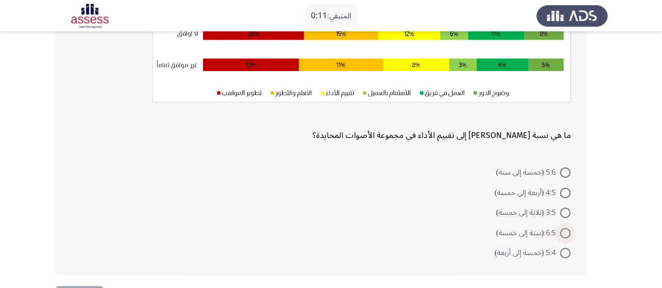
click at [566, 233] on span at bounding box center [565, 233] width 10 height 10
click at [566, 233] on input "6:5 (ستة إلى خمسة)" at bounding box center [565, 233] width 10 height 10
radio input "true"
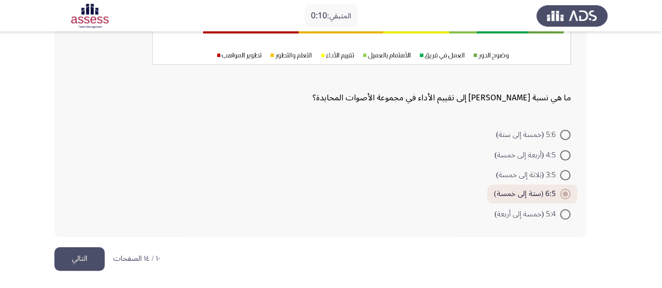
click at [84, 258] on button "التالي" at bounding box center [79, 259] width 50 height 24
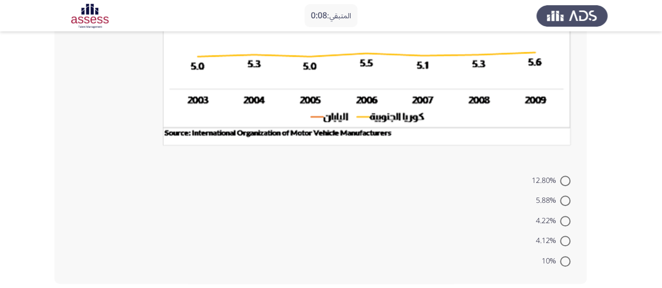
scroll to position [246, 0]
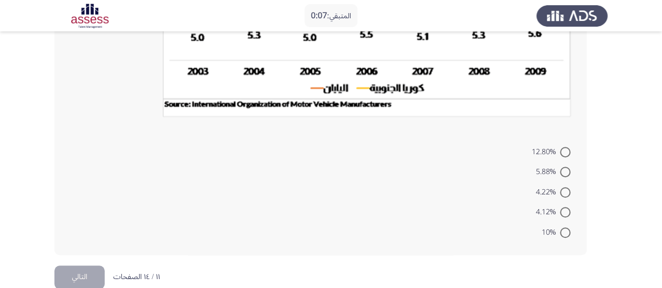
click at [564, 153] on span at bounding box center [565, 152] width 10 height 10
click at [564, 153] on input "12.80%" at bounding box center [565, 152] width 10 height 10
radio input "true"
click at [97, 266] on button "التالي" at bounding box center [79, 276] width 50 height 24
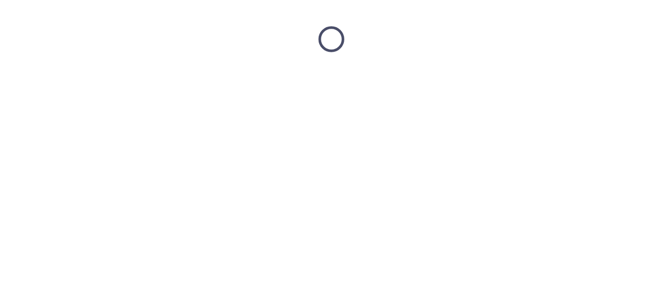
scroll to position [0, 0]
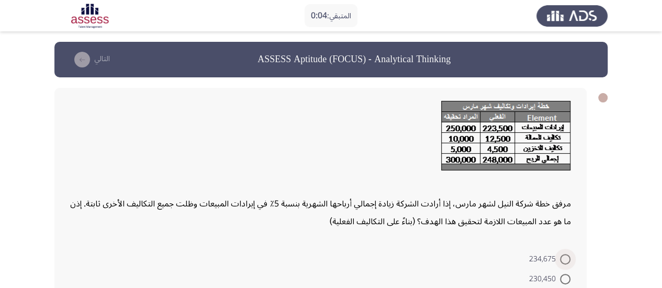
drag, startPoint x: 564, startPoint y: 259, endPoint x: 204, endPoint y: 218, distance: 362.2
click at [204, 218] on div "مرفق خطة شركة النيل لشهر مارس، إذا أرادت الشركة زيادة إجمالي أرباحها الشهرية بن…" at bounding box center [320, 225] width 532 height 275
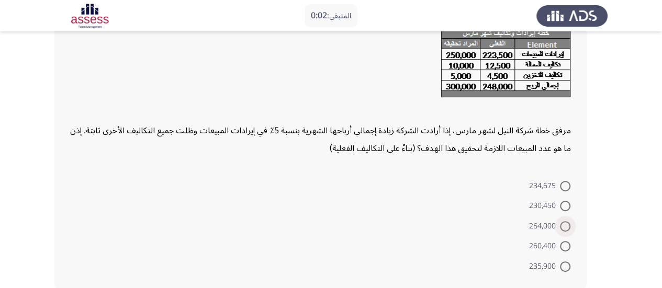
click at [561, 226] on span at bounding box center [565, 226] width 10 height 10
click at [561, 226] on input "264,000" at bounding box center [565, 226] width 10 height 10
radio input "true"
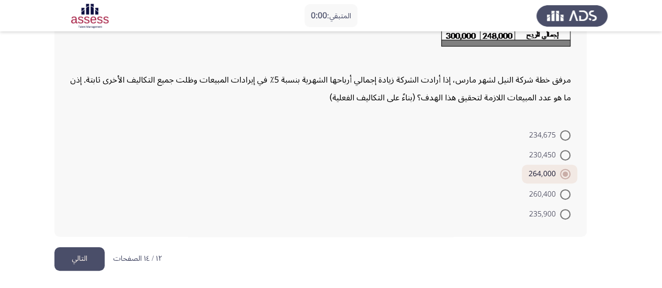
click at [84, 251] on button "التالي" at bounding box center [79, 259] width 50 height 24
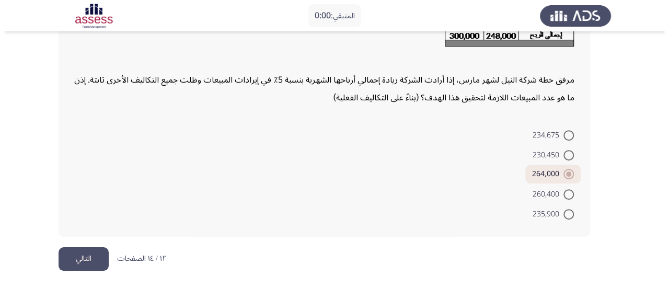
scroll to position [0, 0]
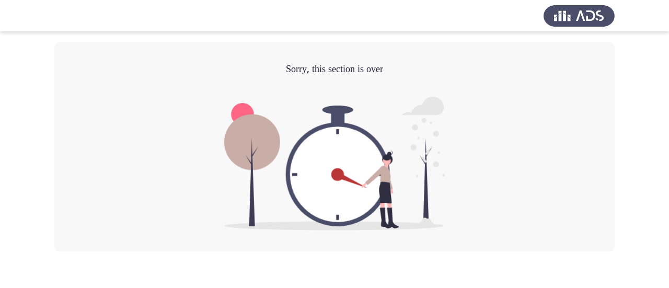
click at [492, 161] on div "Sorry, this section is over" at bounding box center [334, 147] width 561 height 210
click at [313, 90] on div "Sorry, this section is over" at bounding box center [334, 147] width 561 height 210
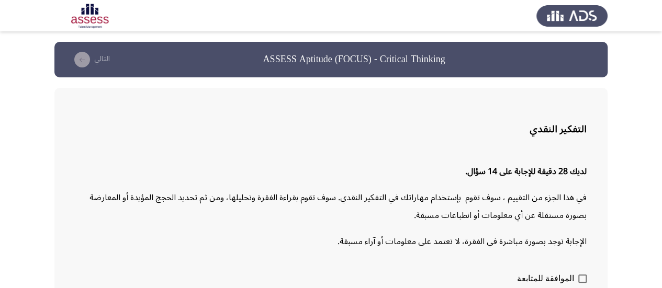
scroll to position [54, 0]
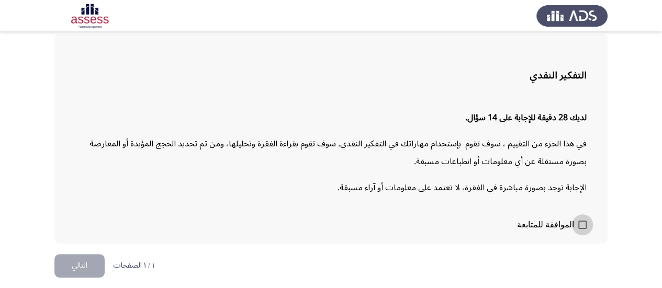
click at [577, 220] on label "الموافقة للمتابعة" at bounding box center [552, 225] width 70 height 13
click at [582, 229] on input "الموافقة للمتابعة" at bounding box center [582, 229] width 1 height 1
checkbox input "true"
click at [58, 264] on button "التالي" at bounding box center [79, 266] width 50 height 24
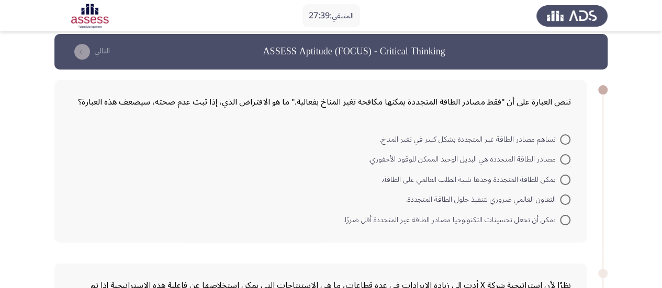
scroll to position [10, 0]
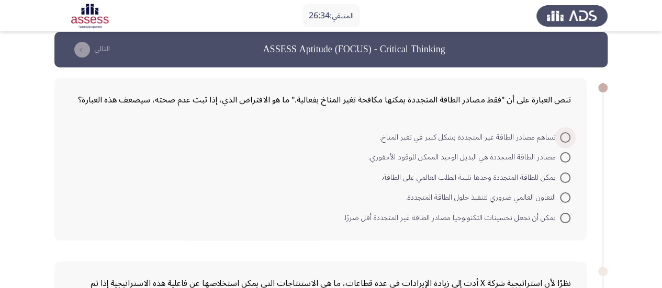
click at [564, 138] on span at bounding box center [565, 137] width 10 height 10
click at [564, 138] on input "تساهم مصادر الطاقة غير المتجددة بشكل كبير في تغير المناخ." at bounding box center [565, 137] width 10 height 10
radio input "true"
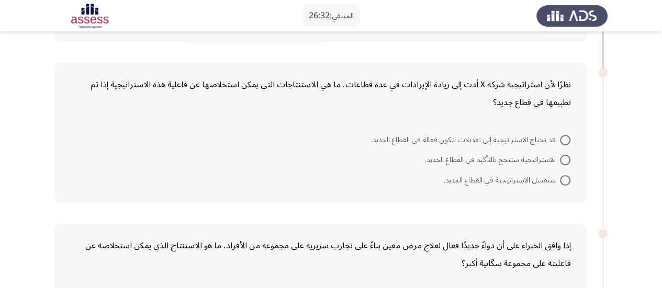
scroll to position [208, 0]
click at [561, 141] on span at bounding box center [565, 139] width 10 height 10
click at [561, 141] on input "قد تحتاج الاستراتيجية إلى تعديلات لتكون فعالة في القطاع الجديد." at bounding box center [565, 139] width 10 height 10
radio input "true"
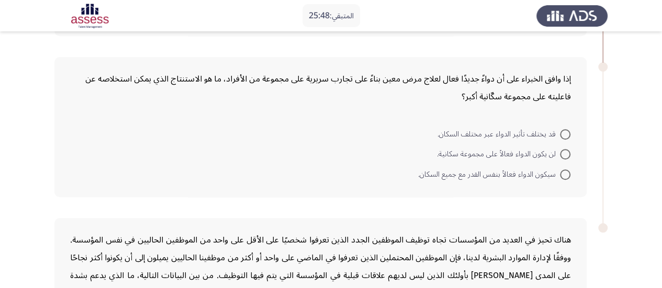
scroll to position [373, 0]
click at [565, 172] on span at bounding box center [565, 174] width 10 height 10
click at [565, 172] on input "سيكون الدواء فعالاً بنفس القدر مع جميع السكان." at bounding box center [565, 174] width 10 height 10
radio input "true"
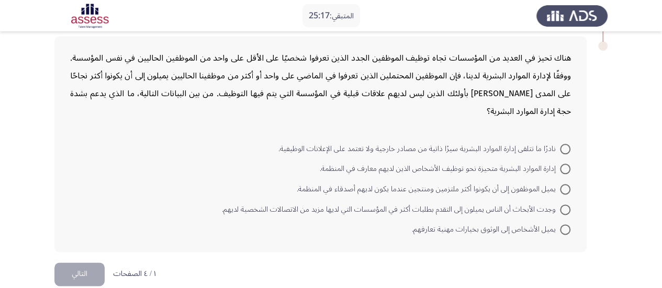
scroll to position [554, 0]
click at [564, 225] on span at bounding box center [565, 228] width 10 height 10
click at [564, 225] on input "يميل الأشخاص إلى الوثوق بخيارات مهنية تعارفهم." at bounding box center [565, 228] width 10 height 10
radio input "true"
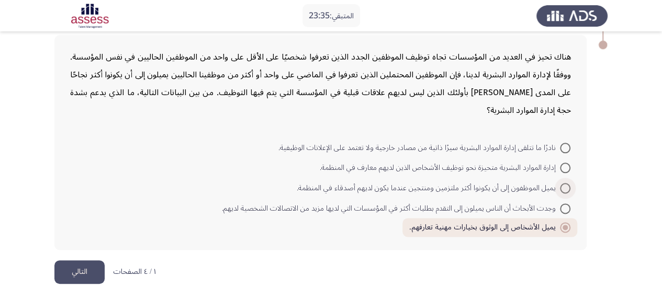
click at [562, 188] on span at bounding box center [565, 188] width 10 height 10
click at [562, 188] on input "يميل الموظفون إلى أن يكونوا أكثر ملتزمين ومنتجين عندما يكون لديهم أصدقاء في الم…" at bounding box center [565, 188] width 10 height 10
radio input "true"
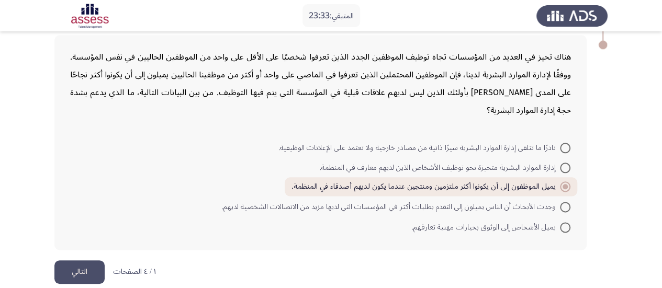
click at [81, 279] on button "التالي" at bounding box center [79, 272] width 50 height 24
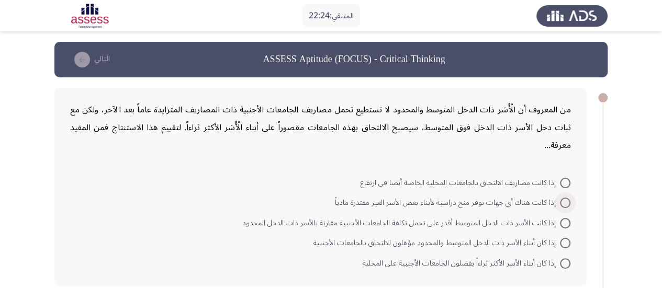
click at [569, 198] on span at bounding box center [565, 203] width 10 height 10
click at [569, 198] on input "إذا كانت هناك أي جهات توفر منح دراسية لأبناء بعض الأسر الغير مقتدرة مادياً" at bounding box center [565, 203] width 10 height 10
radio input "true"
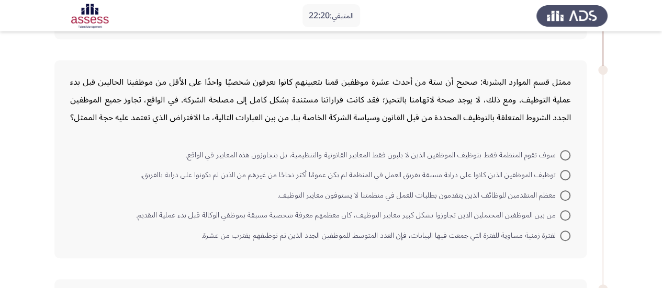
scroll to position [247, 0]
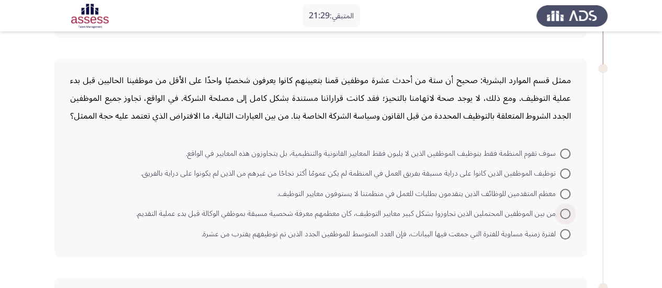
click at [557, 215] on span "من بين الموظفين المحتملين الذين تجاوزوا بشكل كبير معايير التوظيف، كان معظمهم مع…" at bounding box center [348, 214] width 424 height 13
click at [560, 215] on input "من بين الموظفين المحتملين الذين تجاوزوا بشكل كبير معايير التوظيف، كان معظمهم مع…" at bounding box center [565, 214] width 10 height 10
radio input "true"
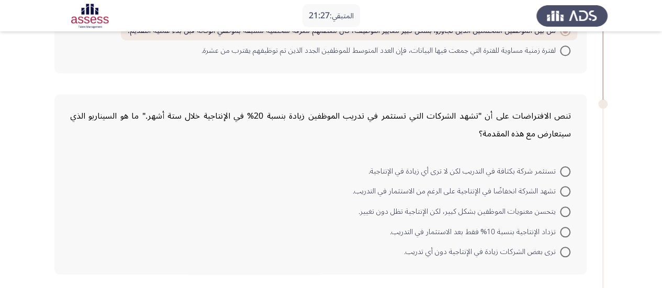
scroll to position [455, 0]
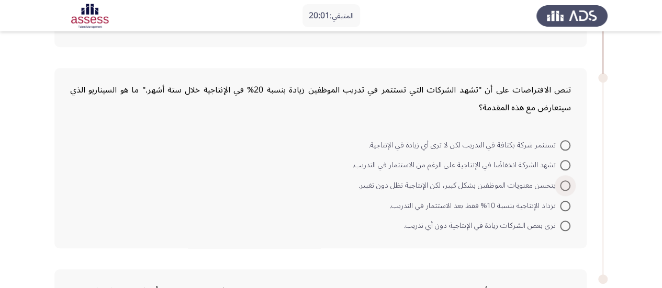
click at [561, 186] on span at bounding box center [565, 185] width 10 height 10
click at [561, 186] on input "يتحسن معنويات الموظفين بشكل كبير، لكن الإنتاجية تظل دون تغيير." at bounding box center [565, 185] width 10 height 10
radio input "true"
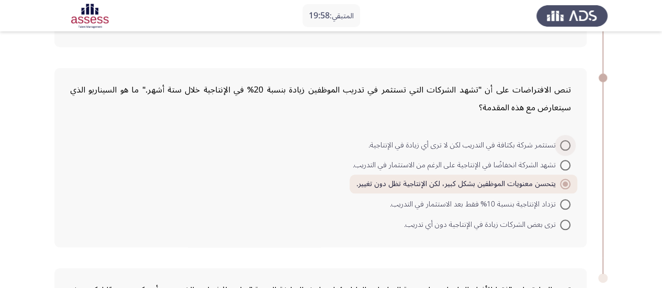
click at [561, 143] on span at bounding box center [565, 145] width 10 height 10
click at [561, 143] on input "تستثمر شركة بكثافة في التدريب لكن لا ترى أي زيادة في الإنتاجية." at bounding box center [565, 145] width 10 height 10
radio input "true"
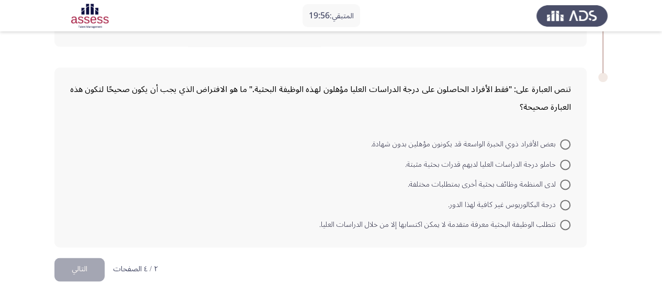
scroll to position [656, 0]
click at [563, 220] on span at bounding box center [565, 224] width 10 height 10
click at [563, 220] on input "تتطلب الوظيفة البحثية معرفة متقدمة لا يمكن اكتسابها إلا من خلال الدراسات العليا." at bounding box center [565, 224] width 10 height 10
radio input "true"
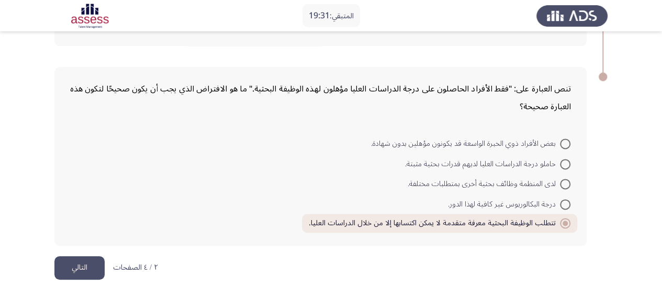
click at [81, 263] on button "التالي" at bounding box center [79, 268] width 50 height 24
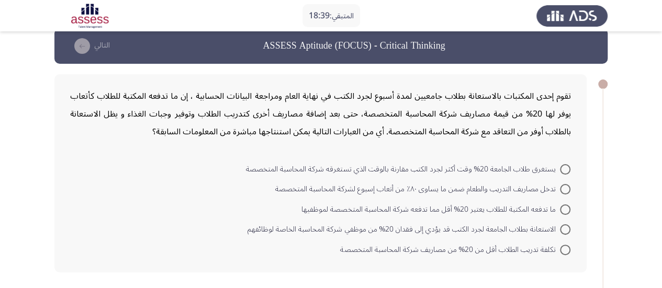
scroll to position [13, 0]
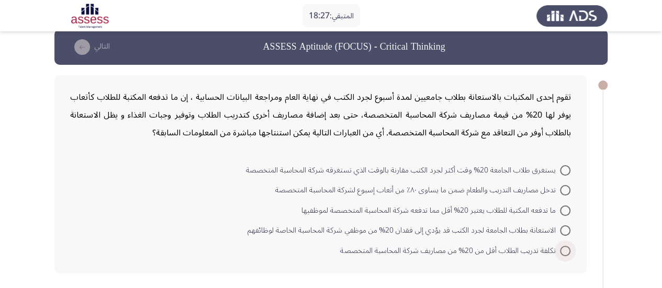
click at [565, 246] on span at bounding box center [565, 251] width 10 height 10
click at [565, 246] on input "تكلفة تدريب الطلاب أقل من 20% من مصاريف شركة المحاسبة المتخصصة" at bounding box center [565, 251] width 10 height 10
radio input "true"
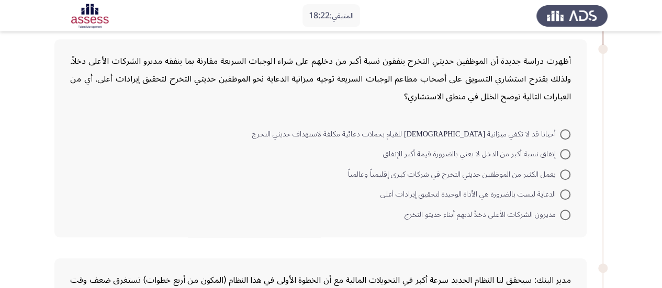
scroll to position [267, 0]
click at [569, 136] on span at bounding box center [565, 134] width 10 height 10
click at [569, 136] on input "أحيانا قد لا تكفي ميزانية الدعاية للقيام بحملات دعائية مكلفة لاستهداف حديثي الت…" at bounding box center [565, 134] width 10 height 10
radio input "true"
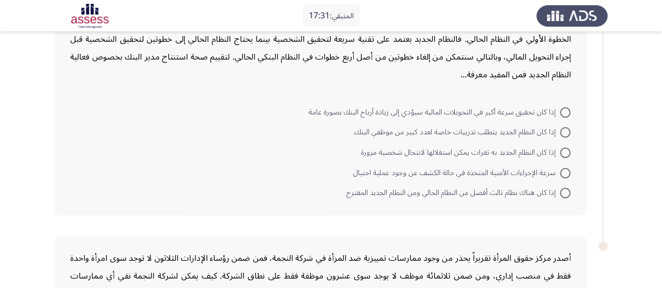
scroll to position [494, 0]
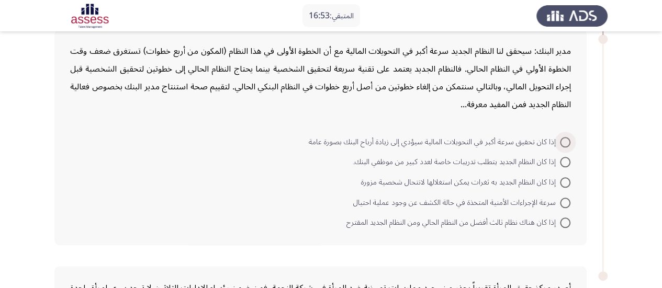
click at [565, 139] on span at bounding box center [565, 142] width 10 height 10
click at [565, 139] on input "إذا كان تحقيق سرعة أكبر في التحويلات المالية سيؤدي إلى زيادة أرباح البنك بصورة …" at bounding box center [565, 142] width 10 height 10
radio input "true"
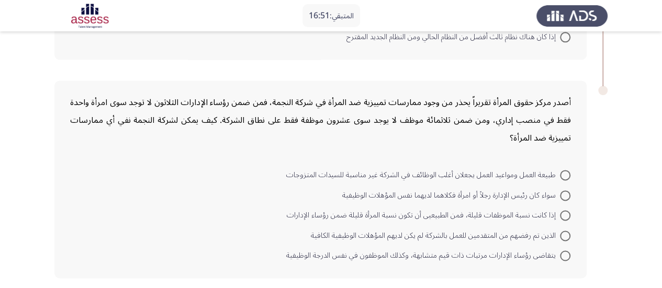
scroll to position [718, 0]
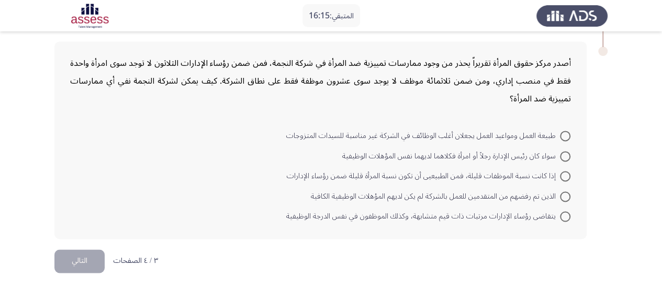
click at [563, 171] on span at bounding box center [565, 176] width 10 height 10
click at [563, 171] on input "إذا كانت نسبة الموظفات قليلة، فمن الطبيعيى أن تكون نسبة المرأة قليلة ضمن رؤساء …" at bounding box center [565, 176] width 10 height 10
radio input "true"
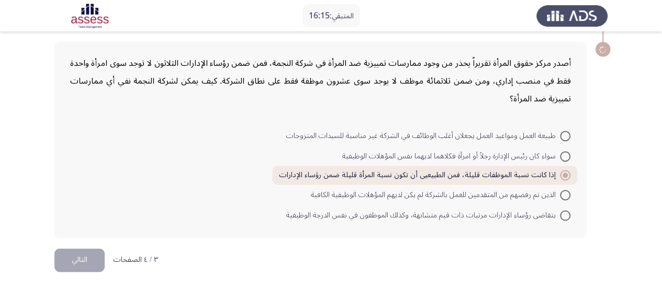
scroll to position [716, 0]
click at [579, 171] on div "أصدر مركز حقوق المرأة تقريراً يحذر من وجود ممارسات تمييزية ضد المرأة في شركة ال…" at bounding box center [320, 140] width 532 height 197
click at [79, 261] on button "التالي" at bounding box center [79, 261] width 50 height 24
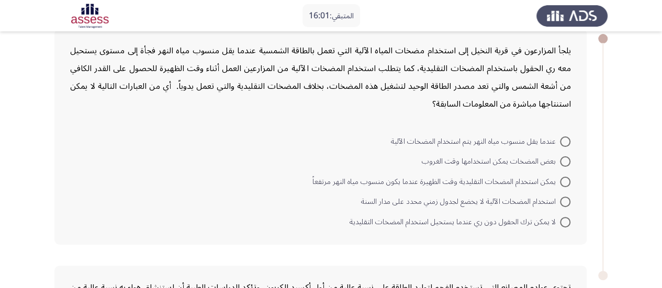
scroll to position [60, 0]
click at [564, 158] on span at bounding box center [565, 161] width 10 height 10
click at [564, 158] on input "بعض المضخات يمكن استخدامها وقت الغروب" at bounding box center [565, 161] width 10 height 10
radio input "true"
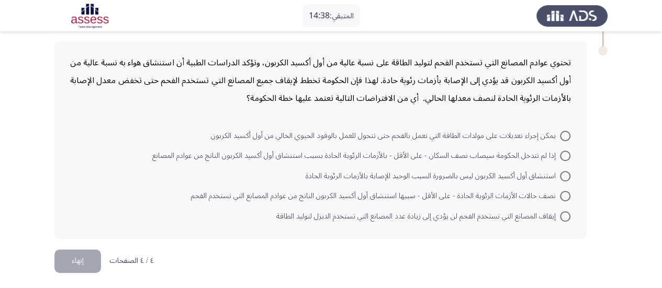
scroll to position [283, 0]
click at [570, 197] on span at bounding box center [565, 195] width 10 height 10
click at [570, 197] on input "نصف حالات الأزمات الرئوية الحادة - على الأقل - سببها استنشاق أول أكسيد الكربون …" at bounding box center [565, 195] width 10 height 10
radio input "true"
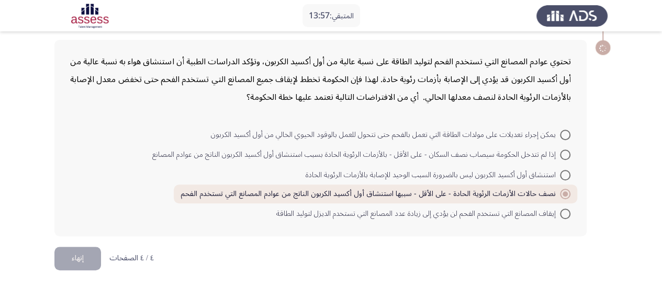
scroll to position [282, 0]
click at [85, 267] on button "إنهاء" at bounding box center [77, 260] width 47 height 24
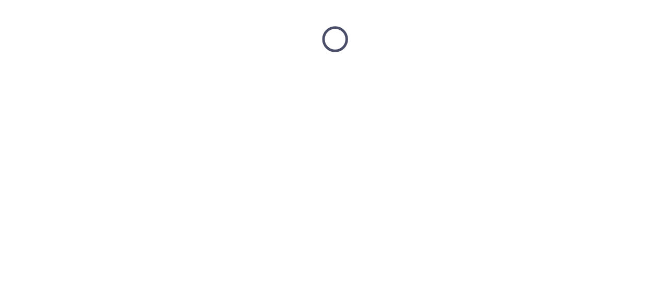
scroll to position [0, 0]
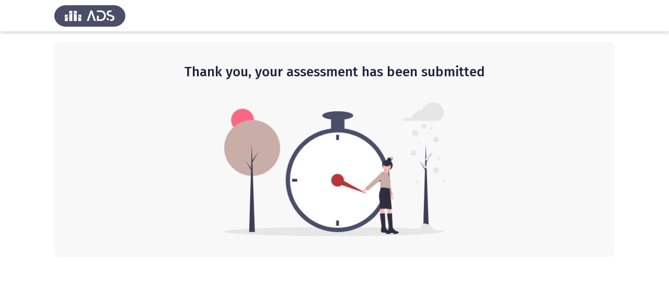
click at [287, 140] on img at bounding box center [334, 170] width 221 height 134
